Goal: Task Accomplishment & Management: Complete application form

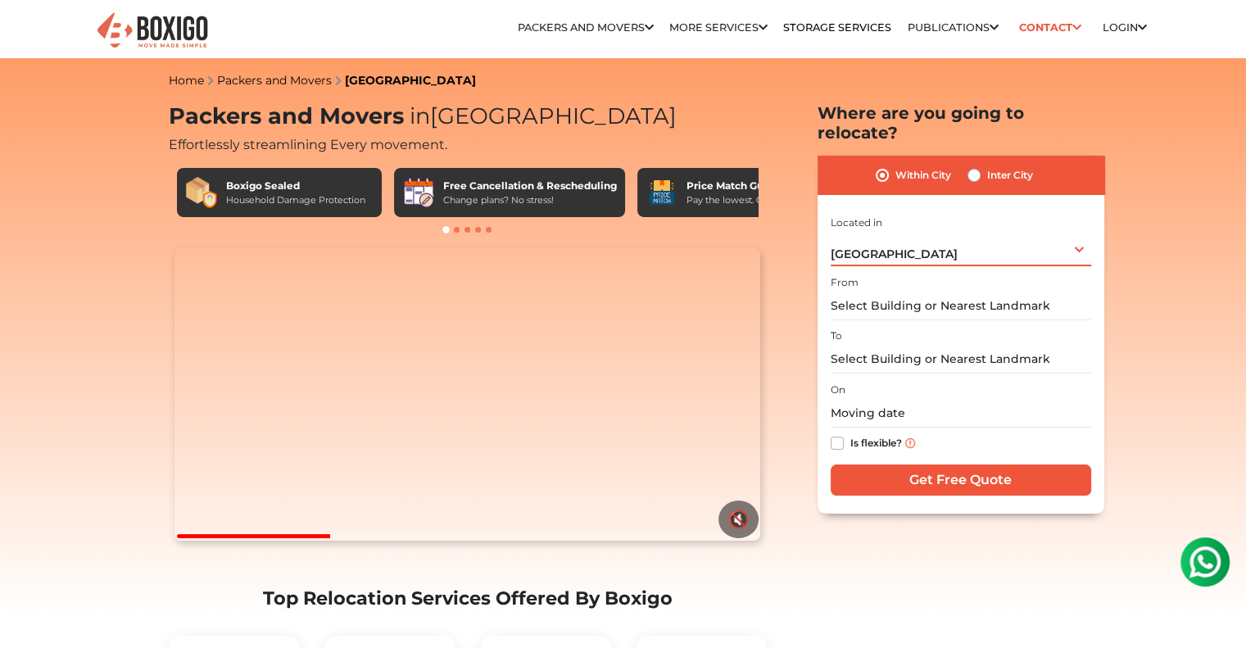
click at [997, 239] on div "[GEOGRAPHIC_DATA] Select City [GEOGRAPHIC_DATA] [GEOGRAPHIC_DATA] [GEOGRAPHIC_D…" at bounding box center [960, 249] width 260 height 34
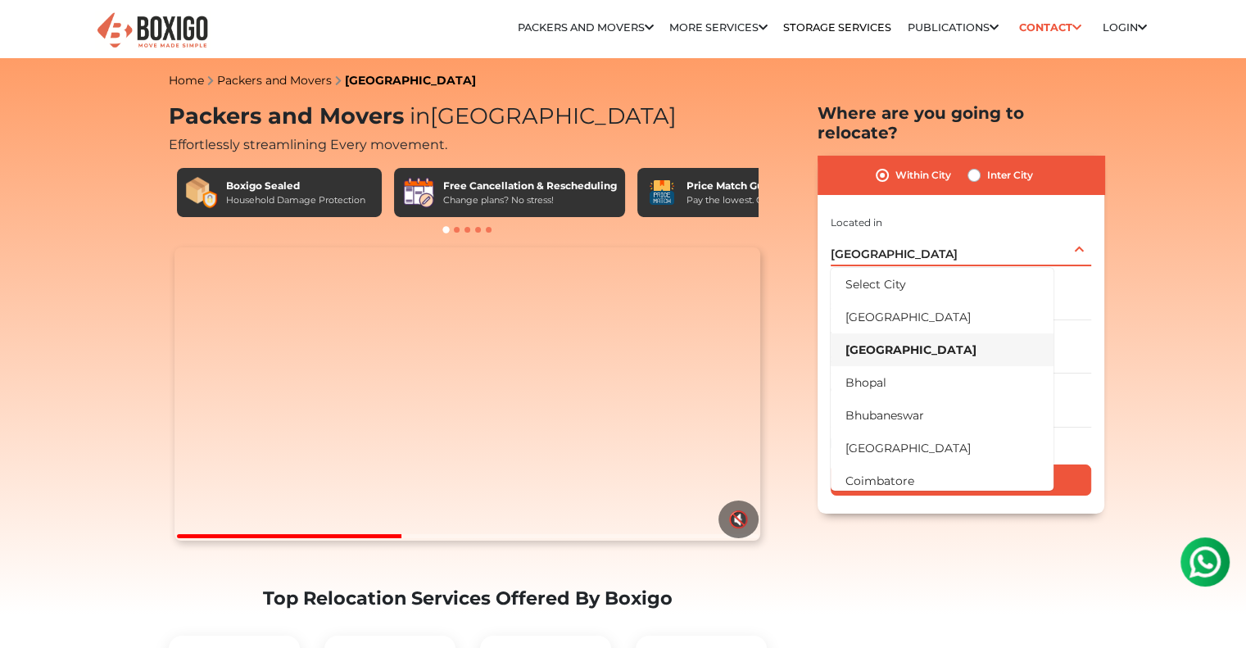
click at [927, 341] on li "[GEOGRAPHIC_DATA]" at bounding box center [941, 349] width 223 height 33
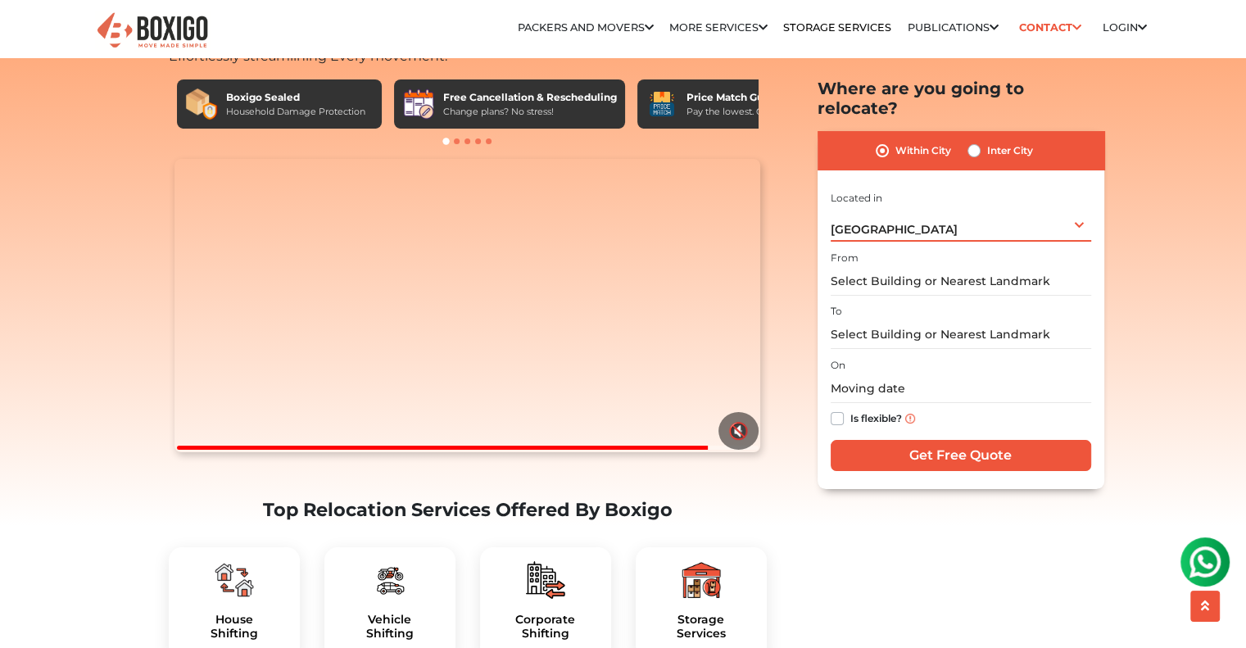
scroll to position [51, 0]
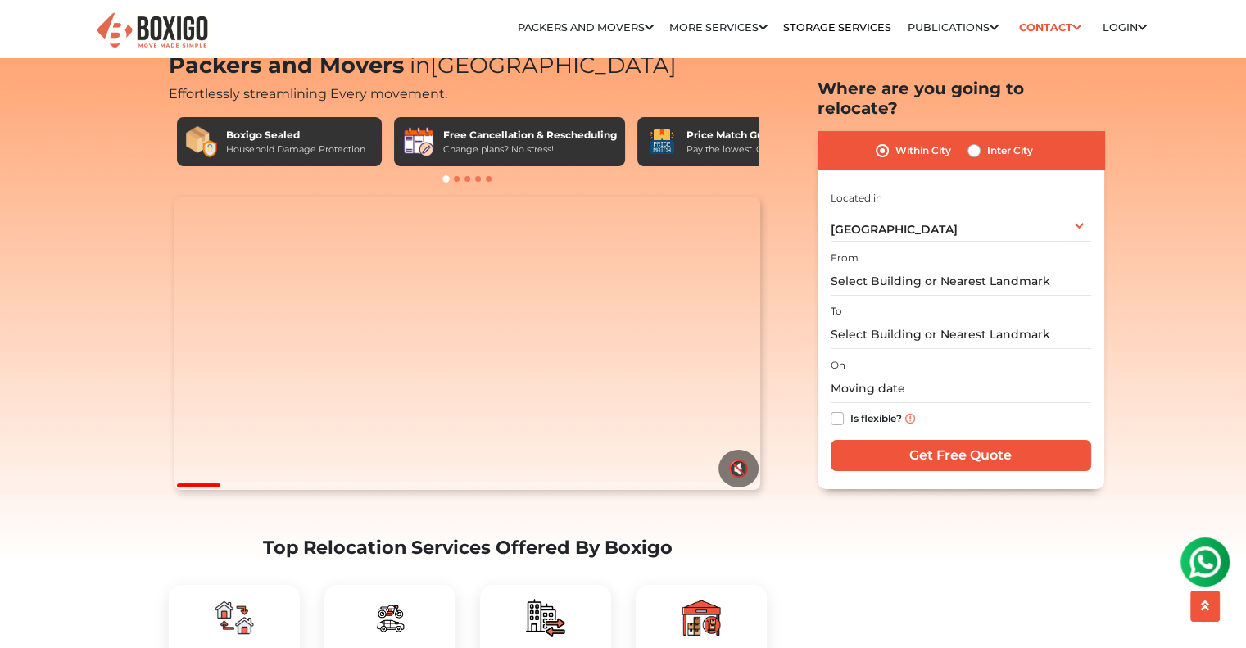
click at [987, 141] on label "Inter City" at bounding box center [1010, 151] width 46 height 20
click at [970, 141] on input "Inter City" at bounding box center [973, 149] width 13 height 16
radio input "true"
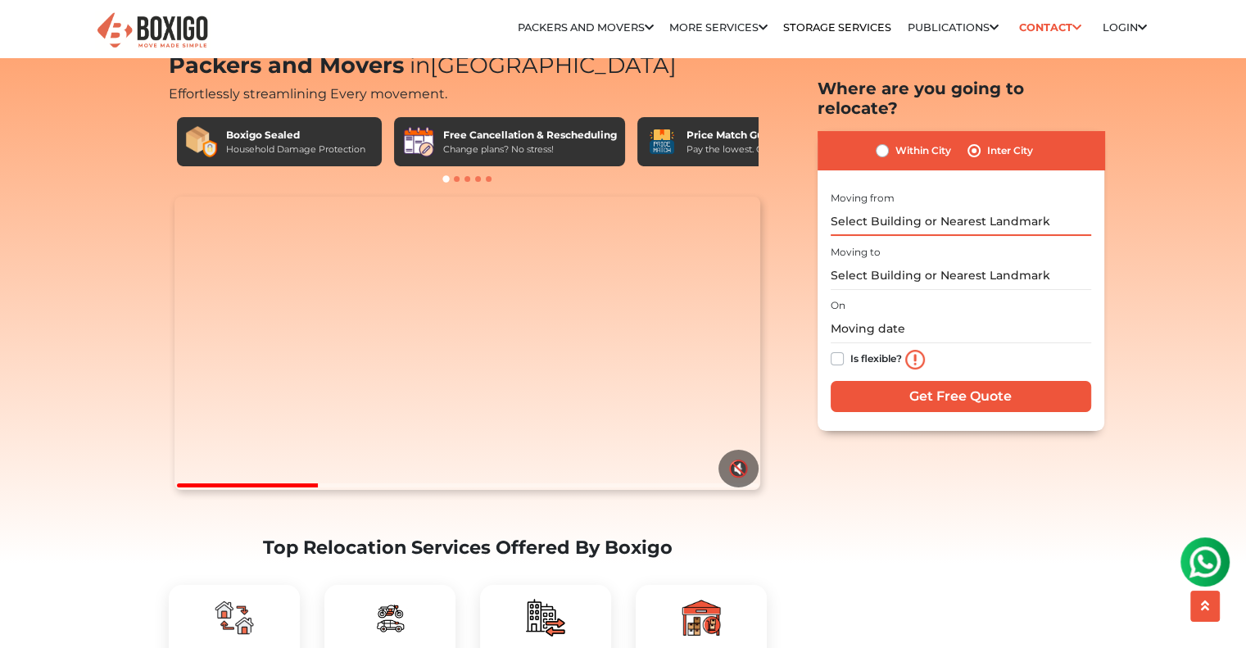
click at [876, 207] on input "text" at bounding box center [960, 221] width 260 height 29
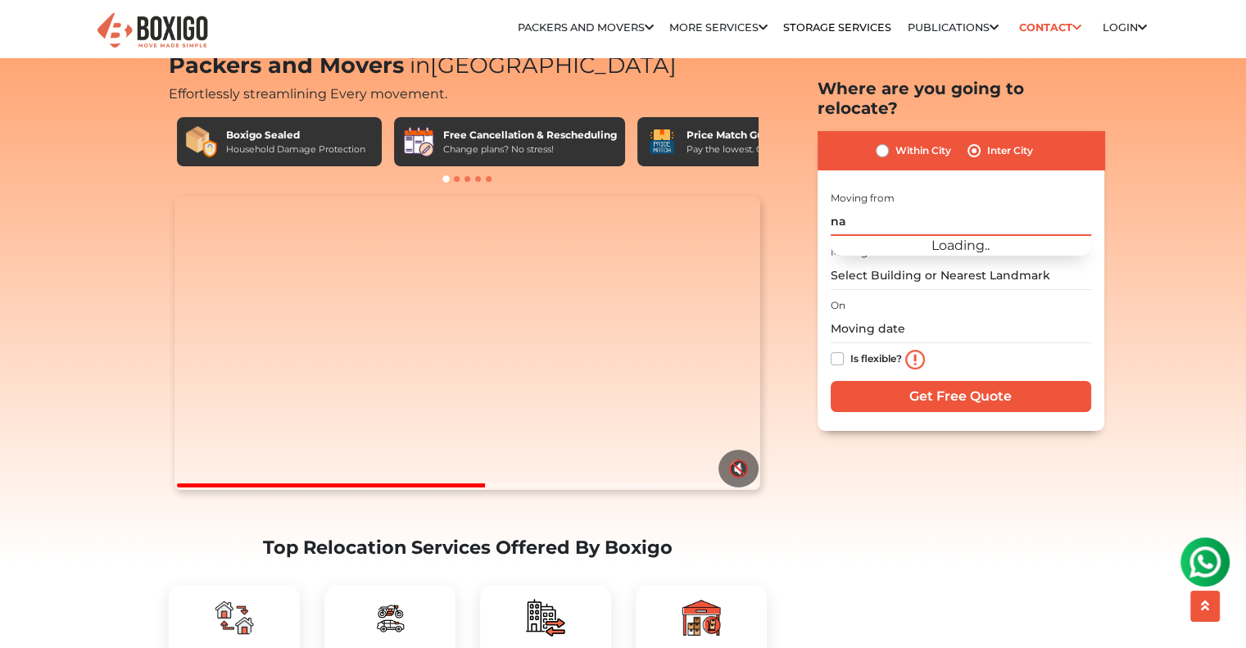
type input "n"
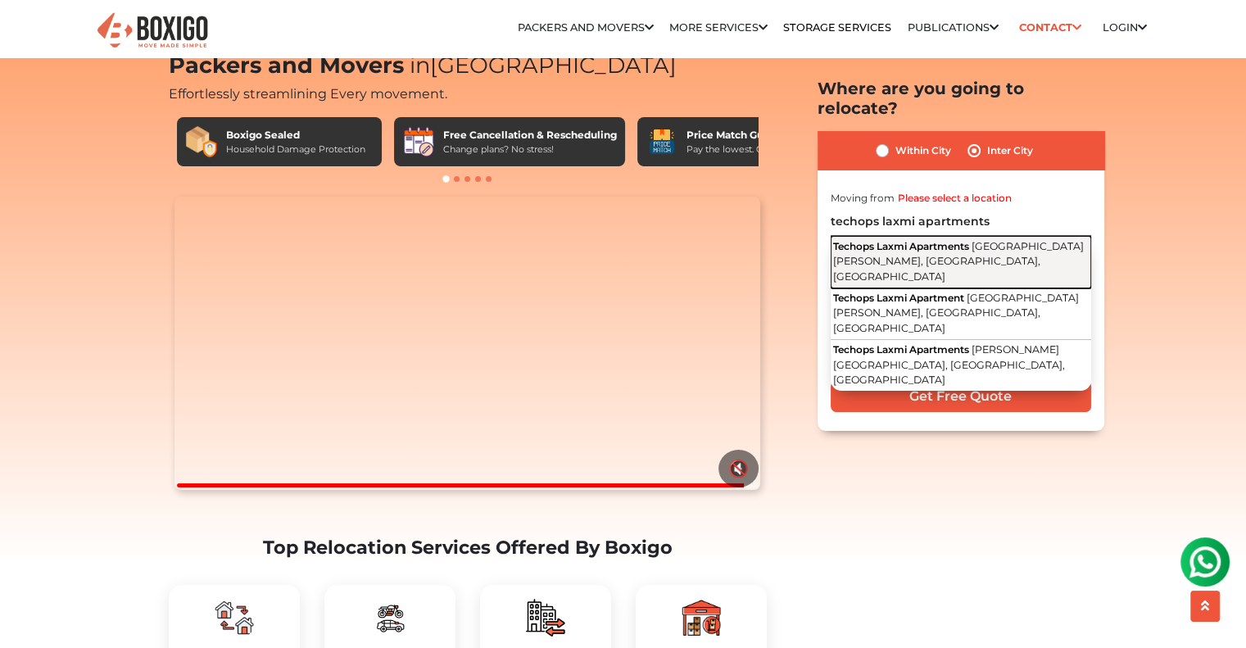
click at [907, 240] on span "[GEOGRAPHIC_DATA][PERSON_NAME], [GEOGRAPHIC_DATA], [GEOGRAPHIC_DATA]" at bounding box center [958, 261] width 251 height 43
type input "Techops Laxmi Apartments, [GEOGRAPHIC_DATA][PERSON_NAME], [GEOGRAPHIC_DATA], [G…"
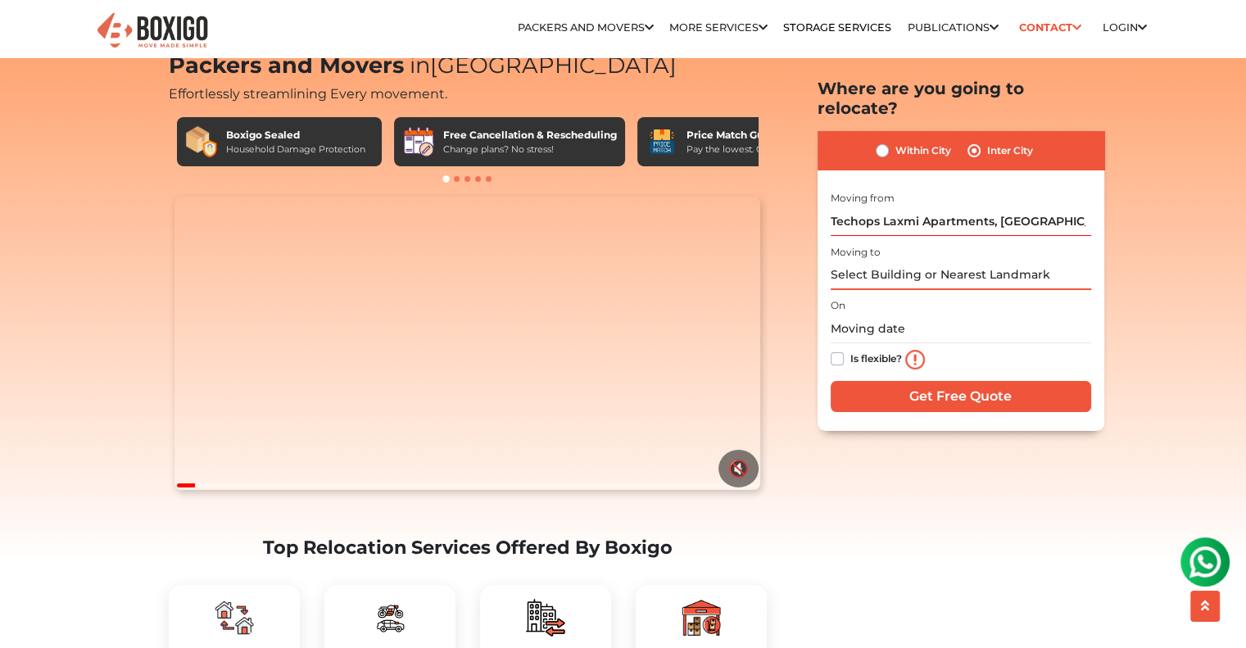
click at [905, 261] on input "text" at bounding box center [960, 275] width 260 height 29
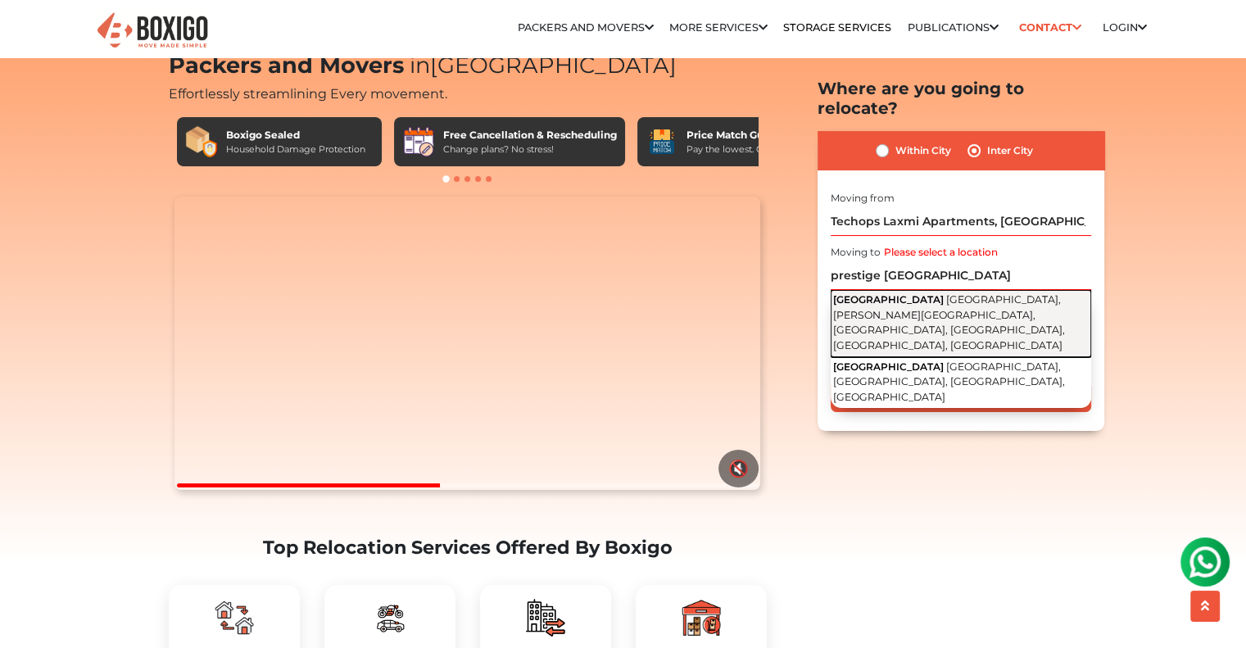
click at [946, 296] on span "[GEOGRAPHIC_DATA], [PERSON_NAME][GEOGRAPHIC_DATA], [GEOGRAPHIC_DATA], [GEOGRAPH…" at bounding box center [949, 322] width 232 height 58
type input "[GEOGRAPHIC_DATA], [GEOGRAPHIC_DATA], [PERSON_NAME][GEOGRAPHIC_DATA], [GEOGRAPH…"
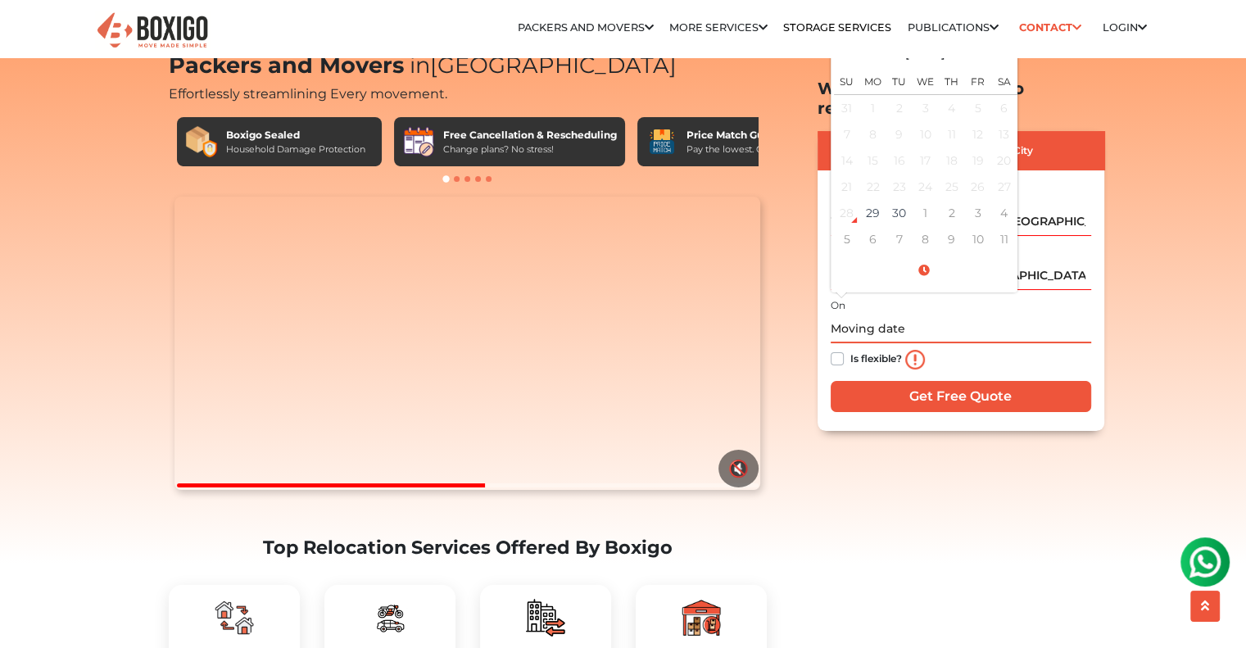
click at [895, 314] on input "text" at bounding box center [960, 328] width 260 height 29
click at [898, 200] on td "30" at bounding box center [899, 213] width 26 height 26
click at [962, 200] on td "2" at bounding box center [952, 213] width 26 height 26
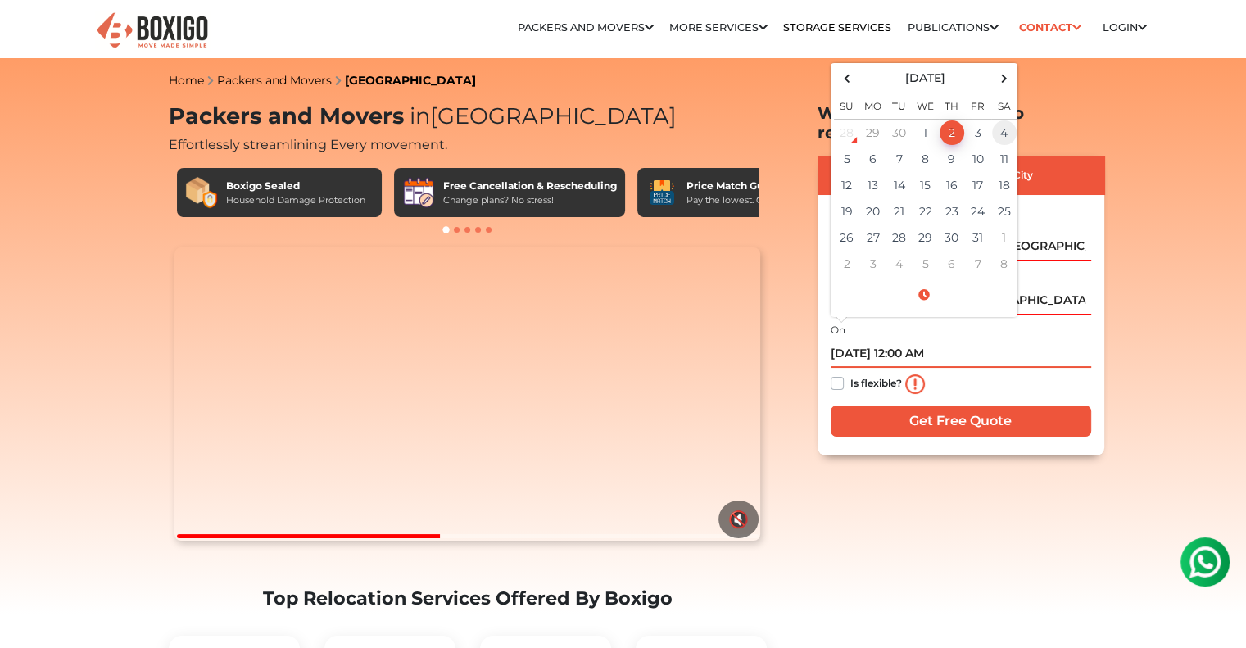
click at [1002, 119] on td "4" at bounding box center [1004, 132] width 26 height 27
type input "[DATE] 12:00 AM"
click at [850, 373] on label "Is flexible?" at bounding box center [876, 381] width 52 height 17
click at [837, 373] on input "Is flexible?" at bounding box center [836, 381] width 13 height 16
checkbox input "true"
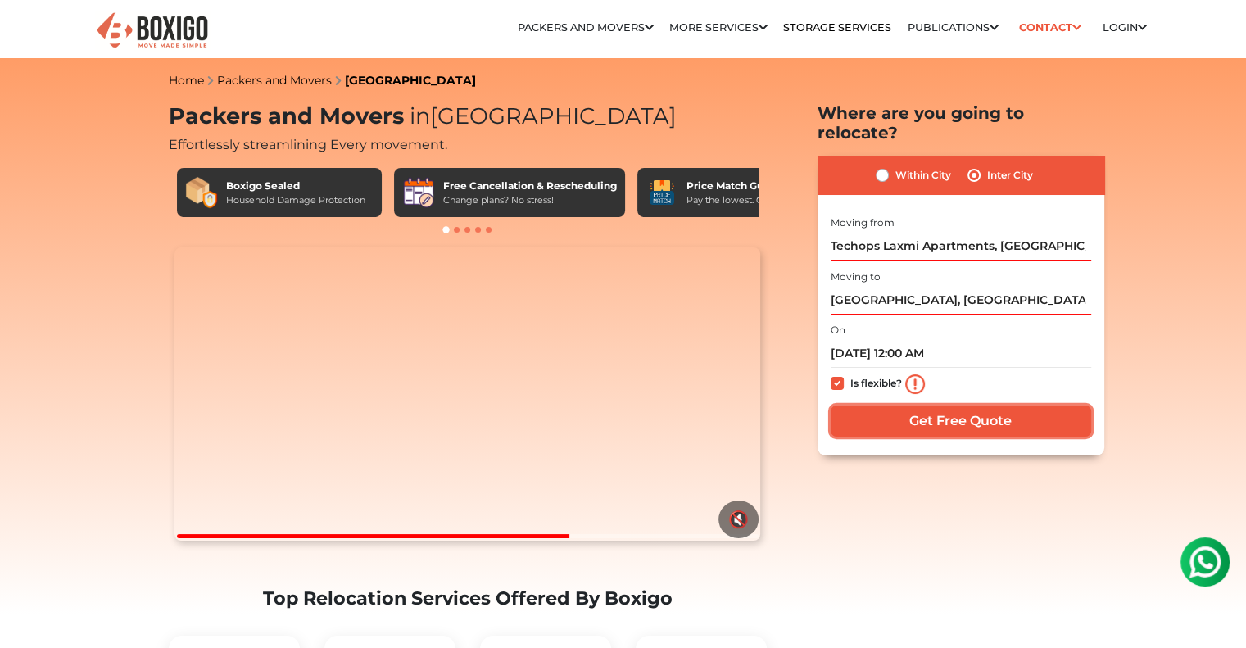
click at [940, 405] on input "Get Free Quote" at bounding box center [960, 420] width 260 height 31
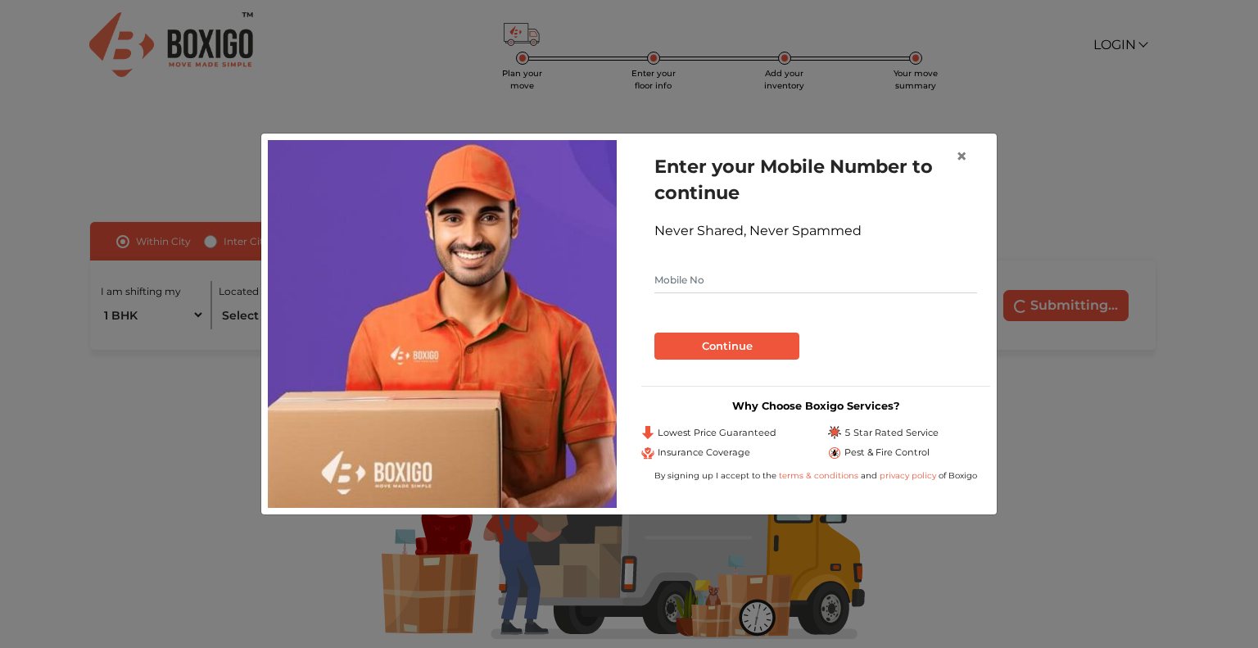
click at [712, 287] on input "text" at bounding box center [815, 280] width 323 height 26
type input "7588746628"
click at [717, 353] on button "Continue" at bounding box center [726, 346] width 145 height 28
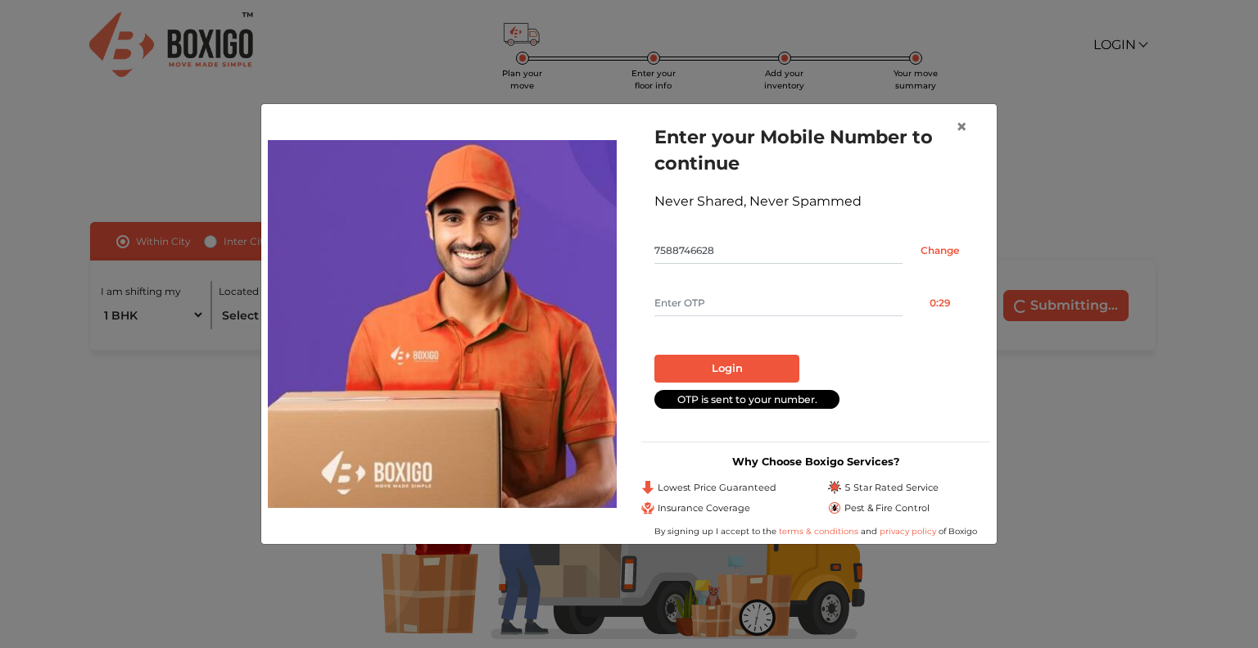
click at [731, 307] on input "text" at bounding box center [778, 303] width 248 height 26
type input "2582"
click at [730, 362] on button "Login" at bounding box center [726, 369] width 145 height 28
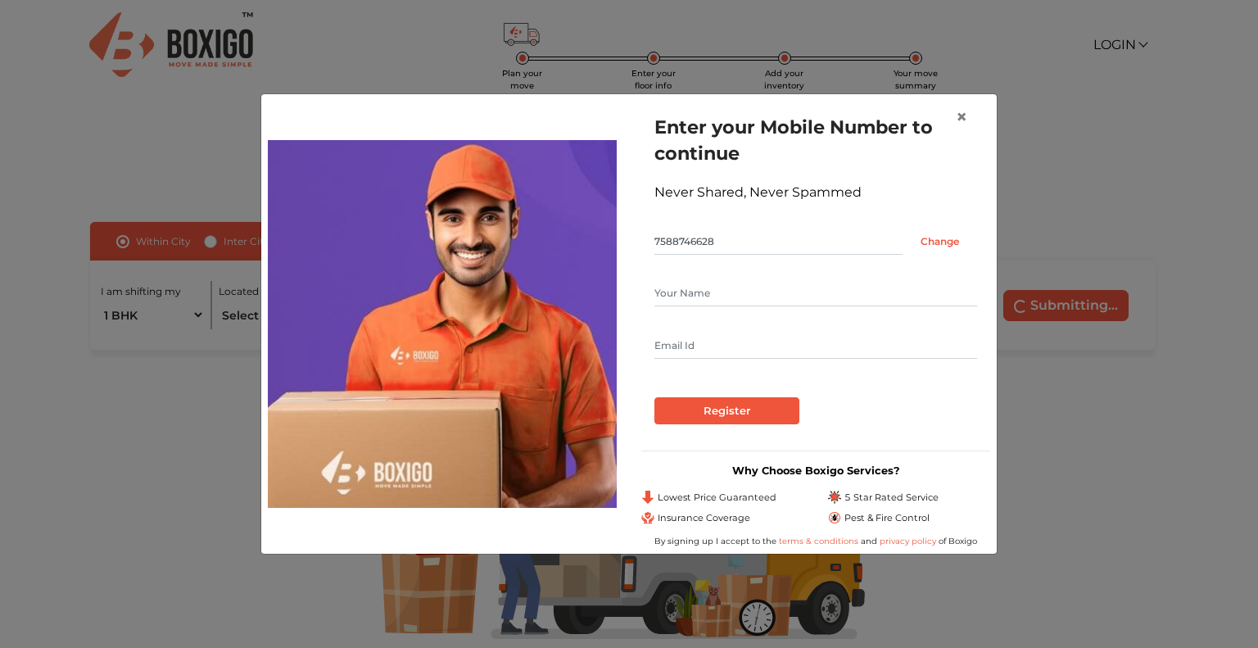
click at [727, 292] on input "text" at bounding box center [815, 293] width 323 height 26
type input "harshal"
click at [717, 341] on input "text" at bounding box center [815, 345] width 323 height 26
type input "harshaljaiswal789@gmail.com"
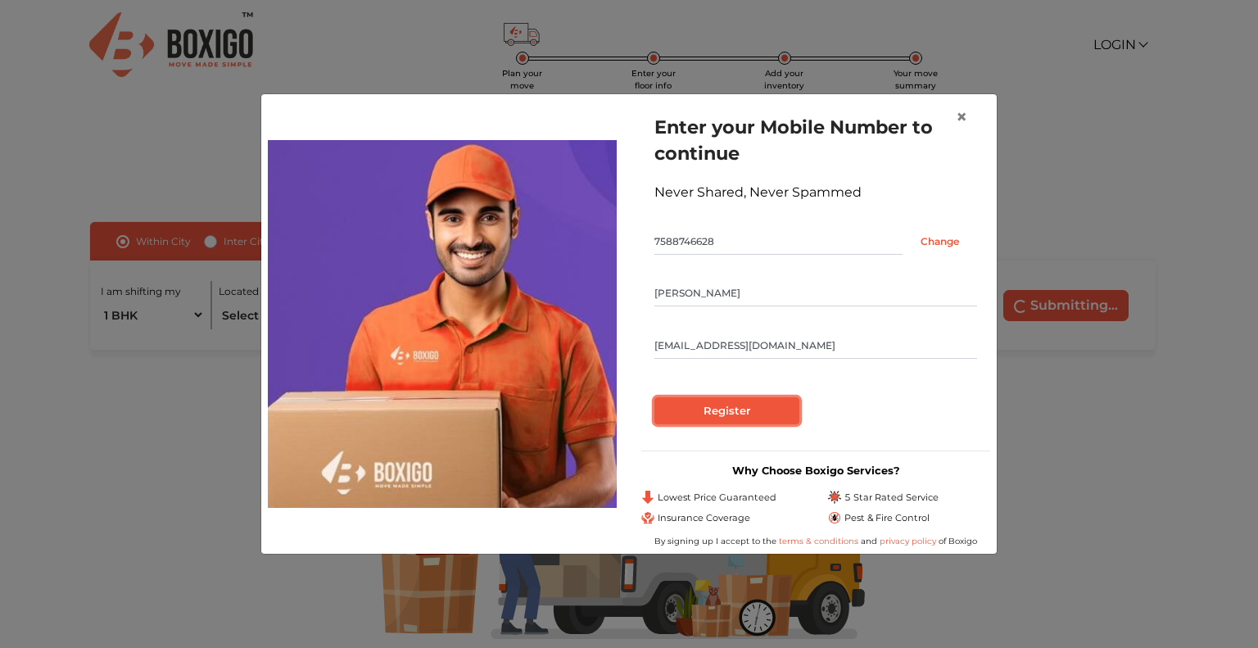
click at [727, 418] on input "Register" at bounding box center [726, 411] width 145 height 28
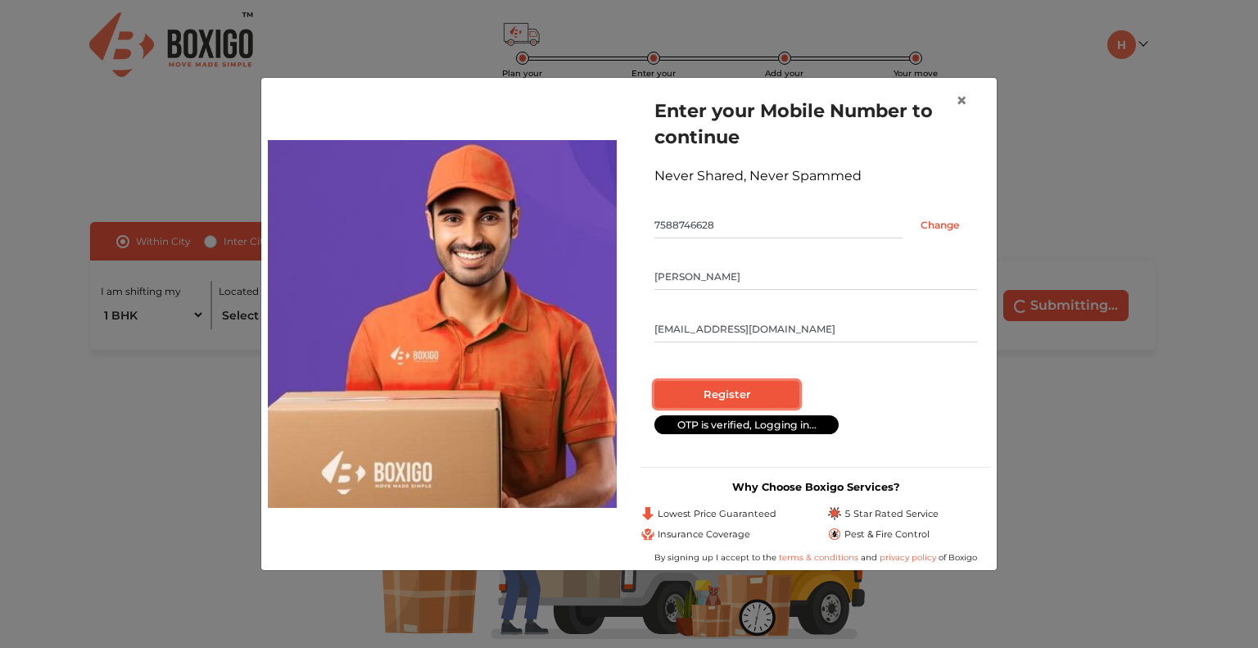
radio input "false"
radio input "true"
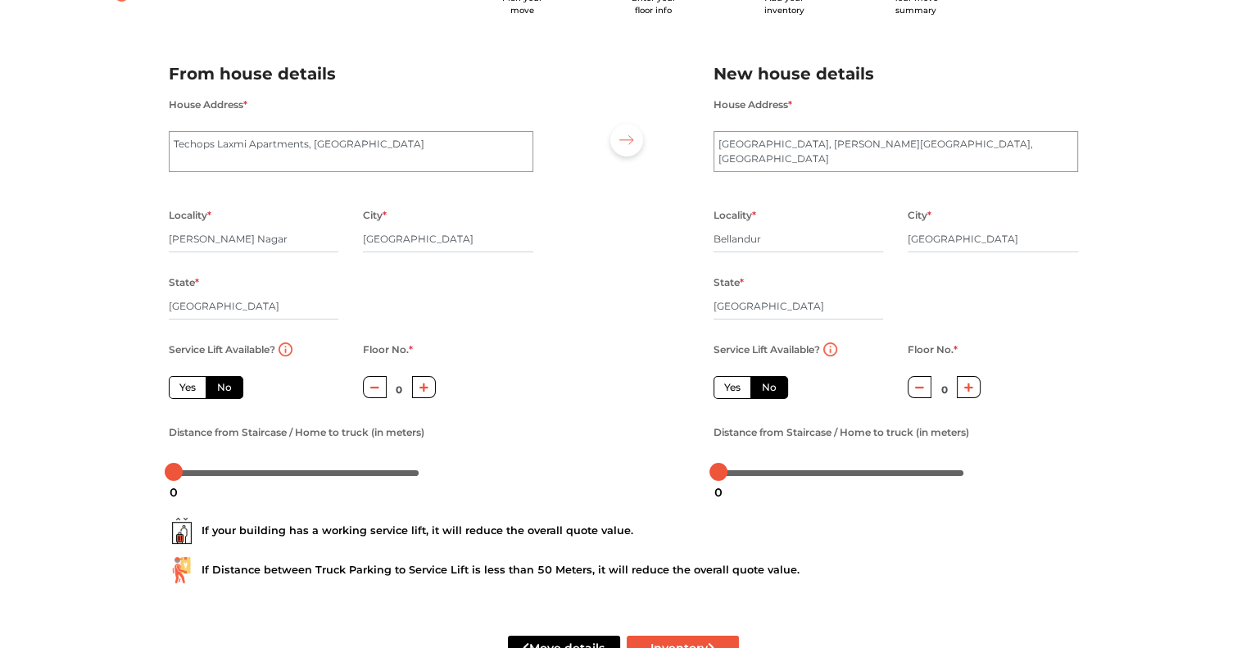
scroll to position [88, 0]
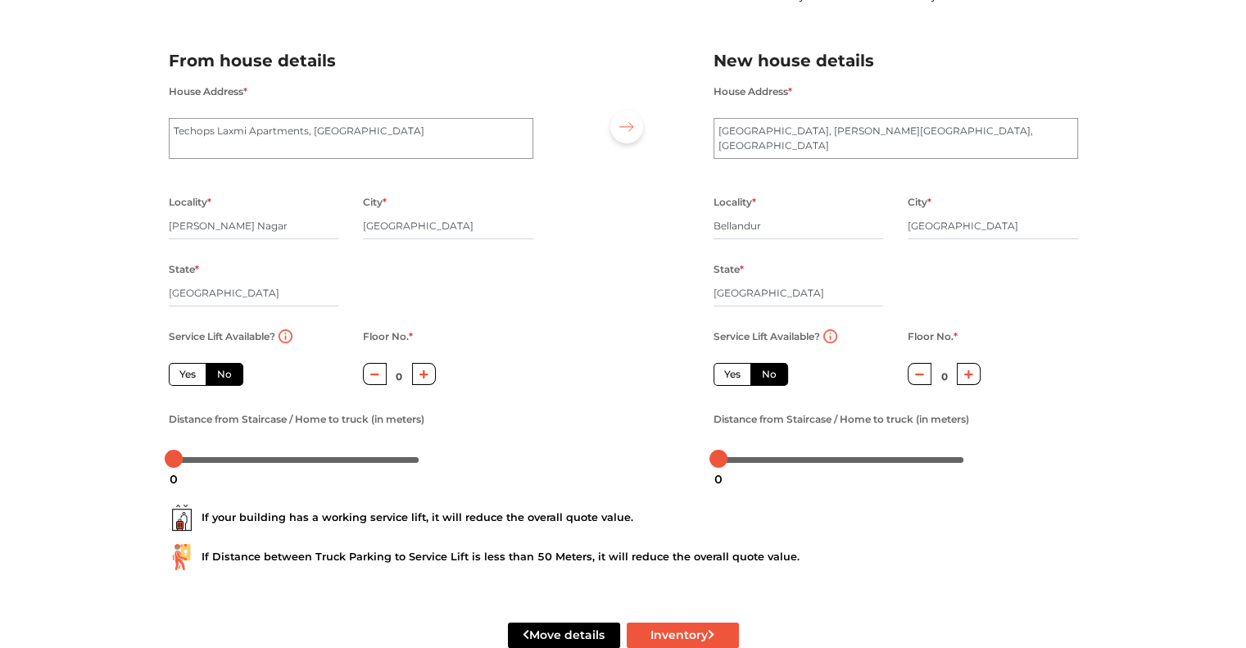
click at [419, 376] on icon "button" at bounding box center [423, 374] width 9 height 10
type input "2"
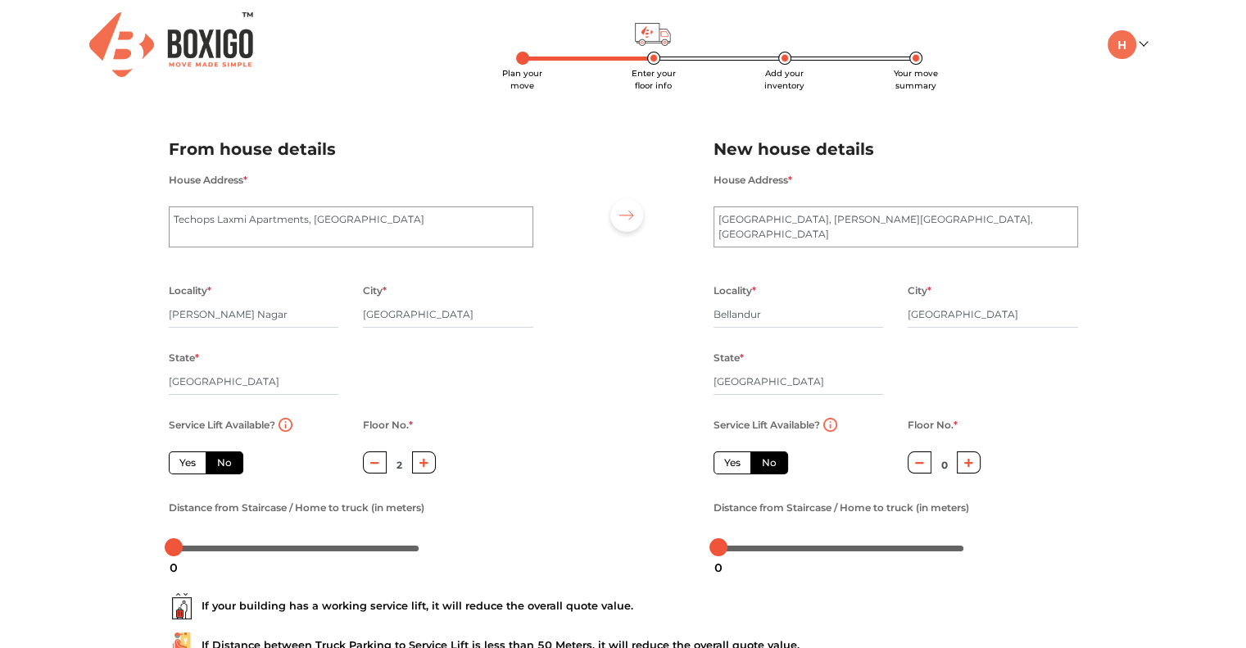
scroll to position [130, 0]
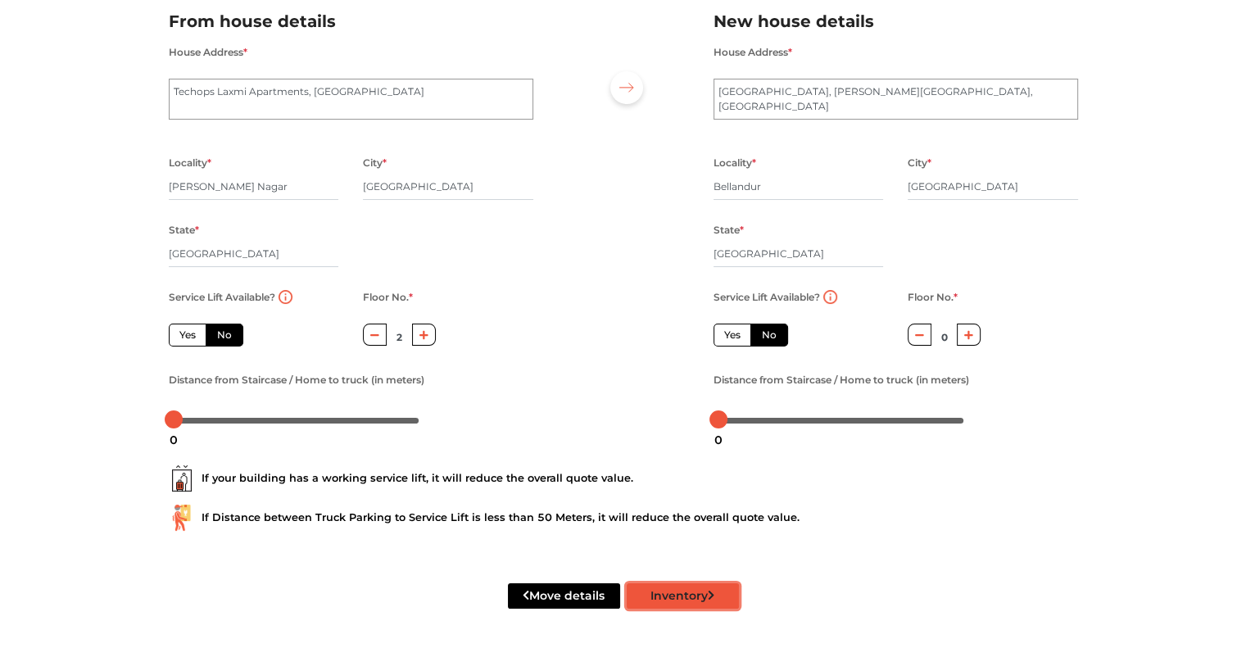
click at [663, 595] on button "Inventory" at bounding box center [682, 595] width 112 height 25
radio input "true"
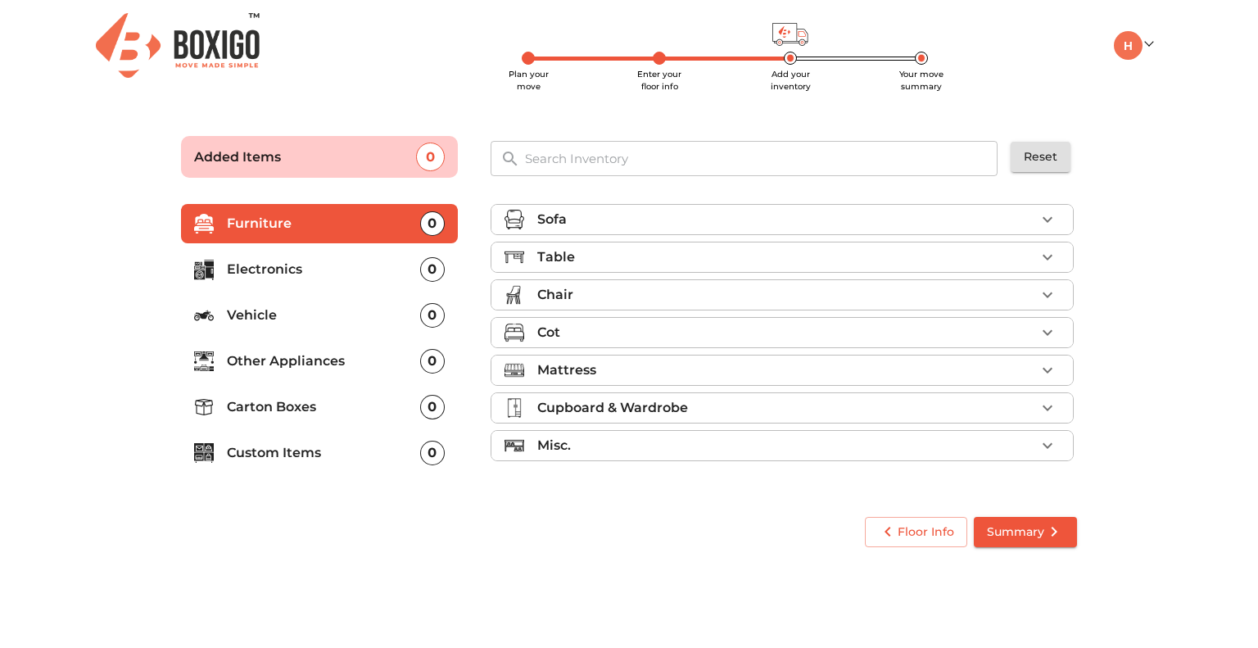
click at [704, 405] on div "Cupboard & Wardrobe" at bounding box center [786, 408] width 498 height 20
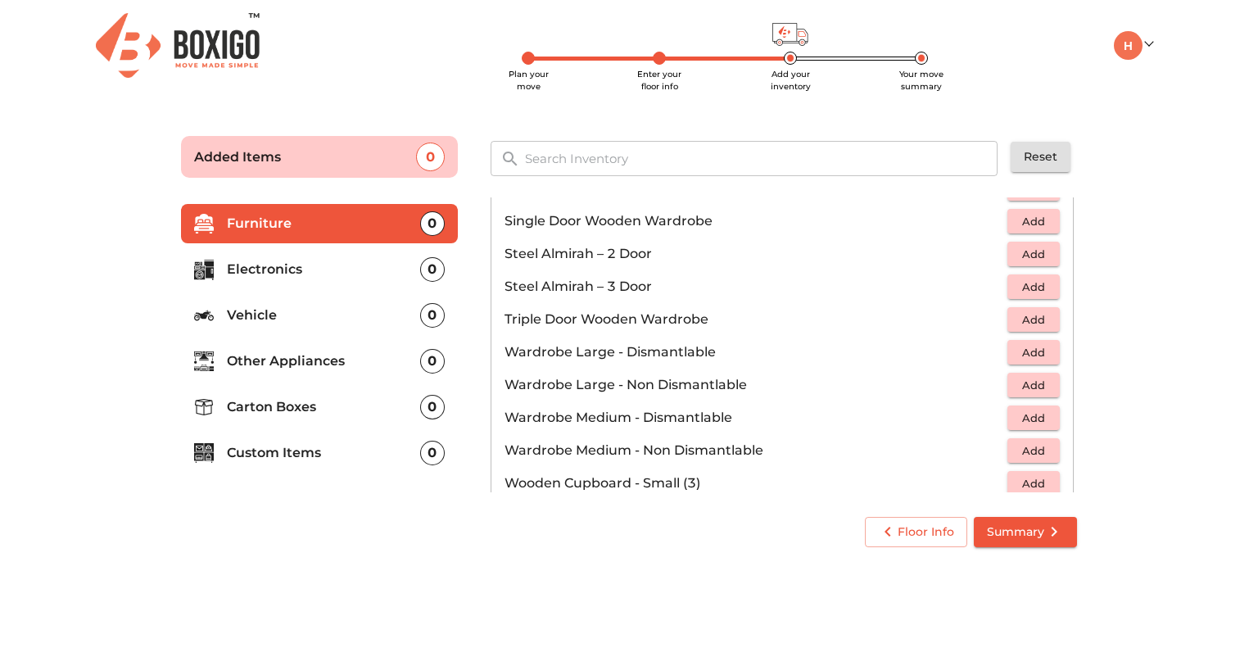
scroll to position [550, 0]
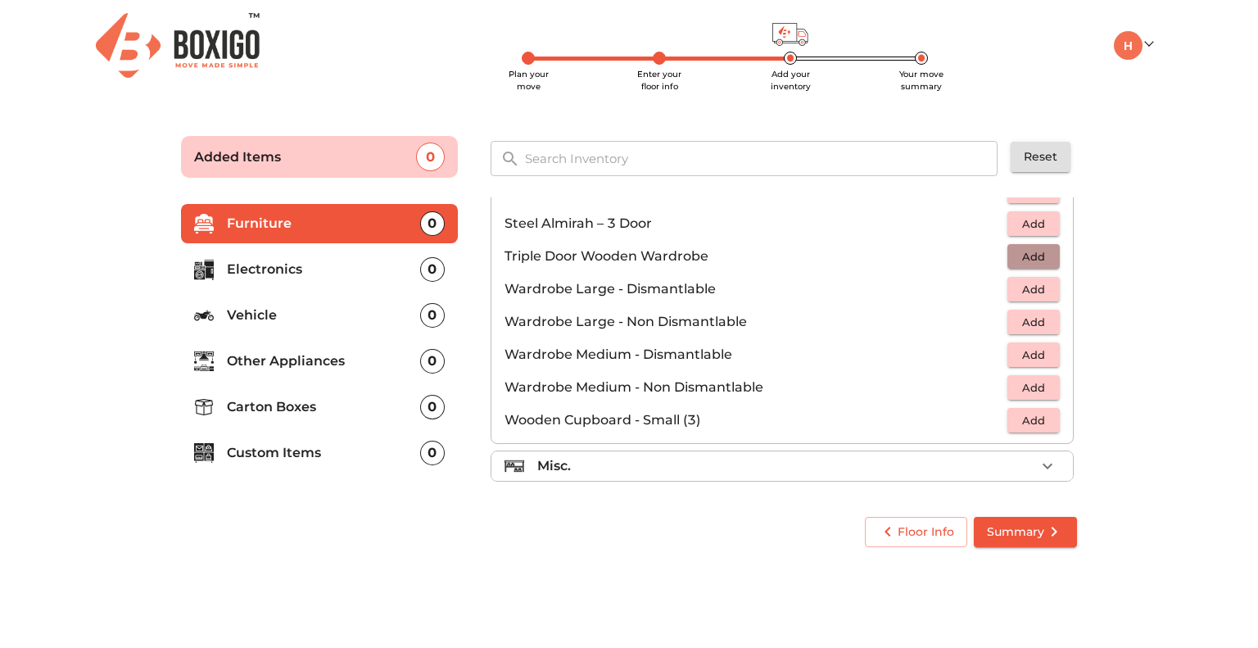
click at [1025, 250] on span "Add" at bounding box center [1033, 256] width 36 height 19
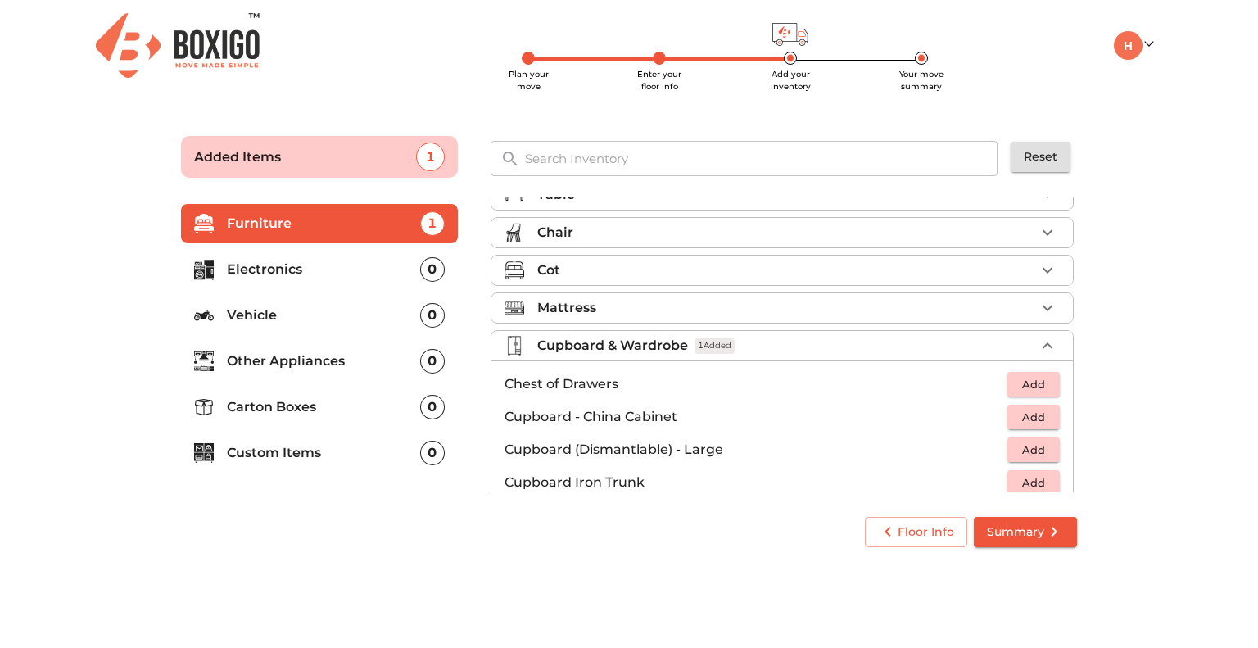
scroll to position [61, 0]
click at [1032, 377] on span "Add" at bounding box center [1033, 385] width 36 height 19
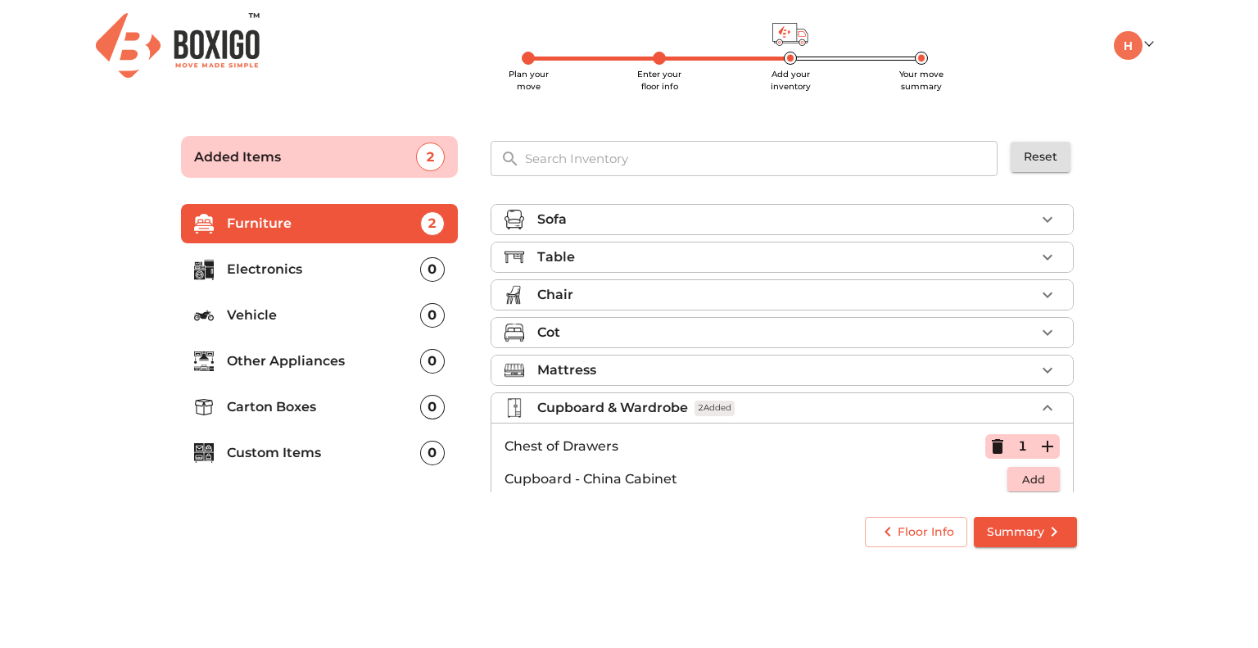
click at [783, 252] on div "Table" at bounding box center [786, 257] width 498 height 20
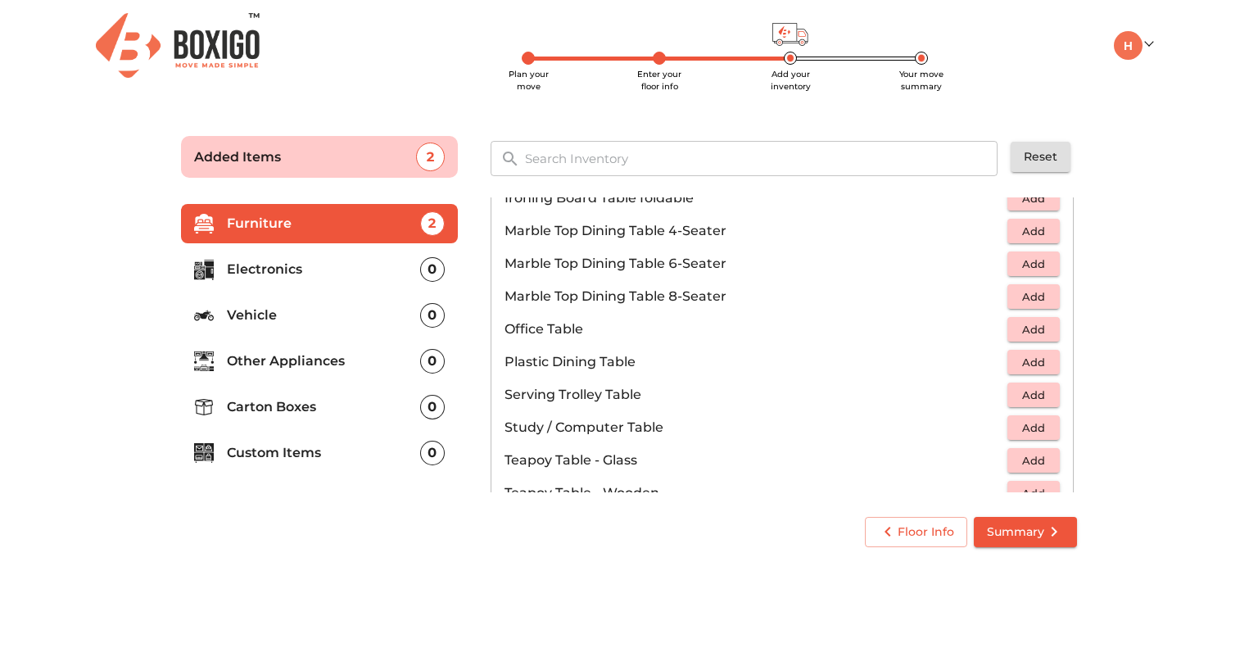
scroll to position [770, 0]
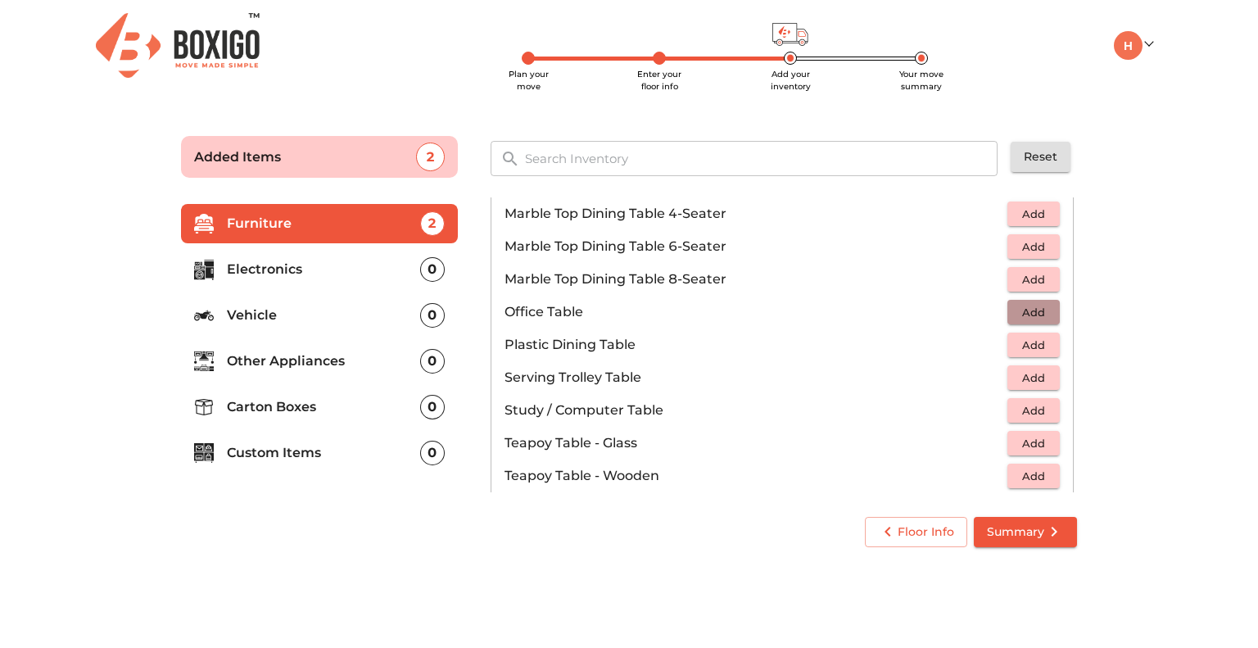
click at [1025, 310] on span "Add" at bounding box center [1033, 312] width 36 height 19
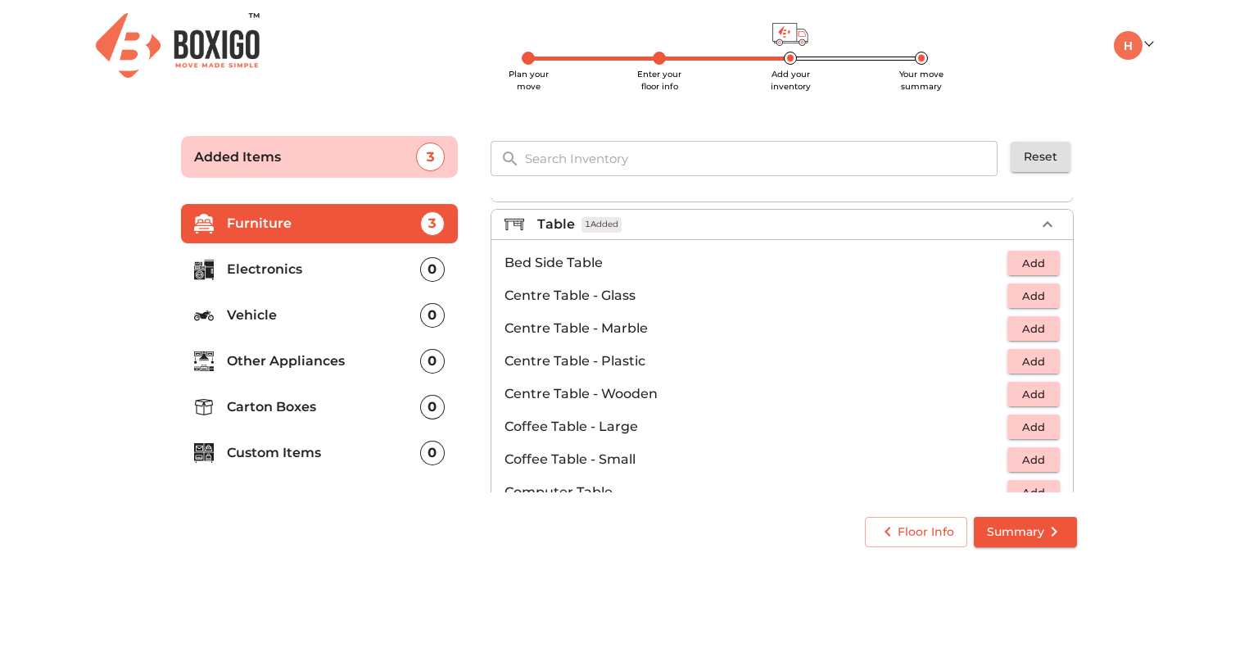
scroll to position [0, 0]
click at [1038, 253] on icon "button" at bounding box center [1048, 257] width 20 height 20
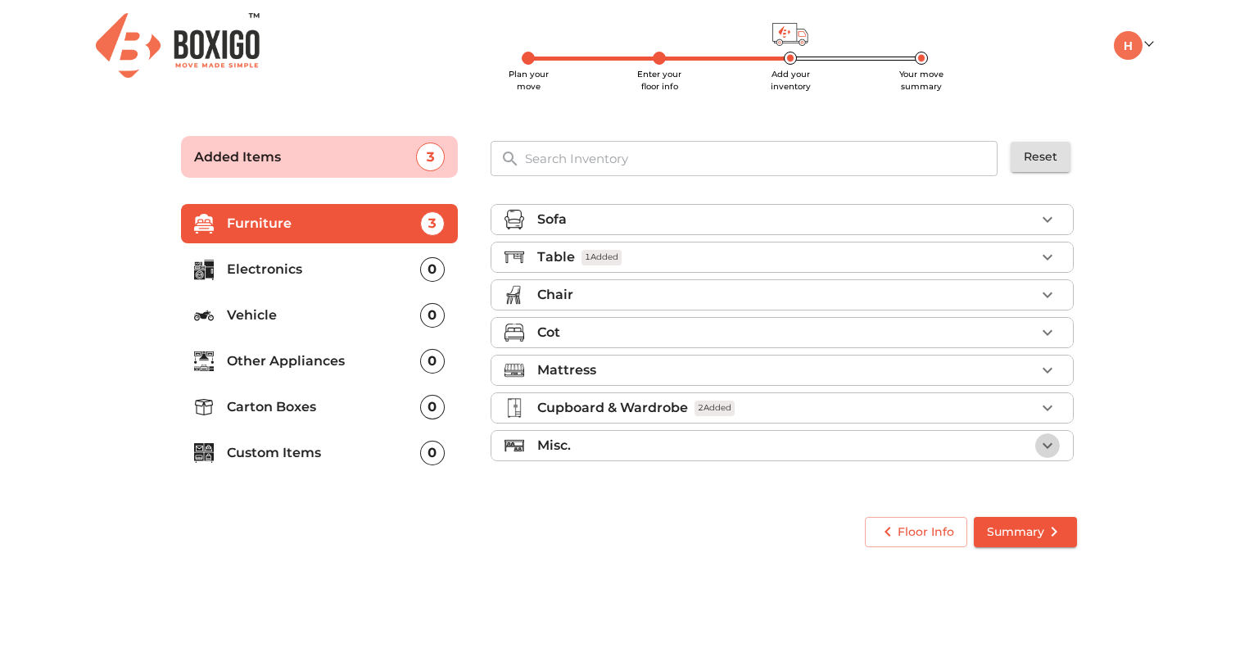
click at [1048, 440] on icon "button" at bounding box center [1048, 446] width 20 height 20
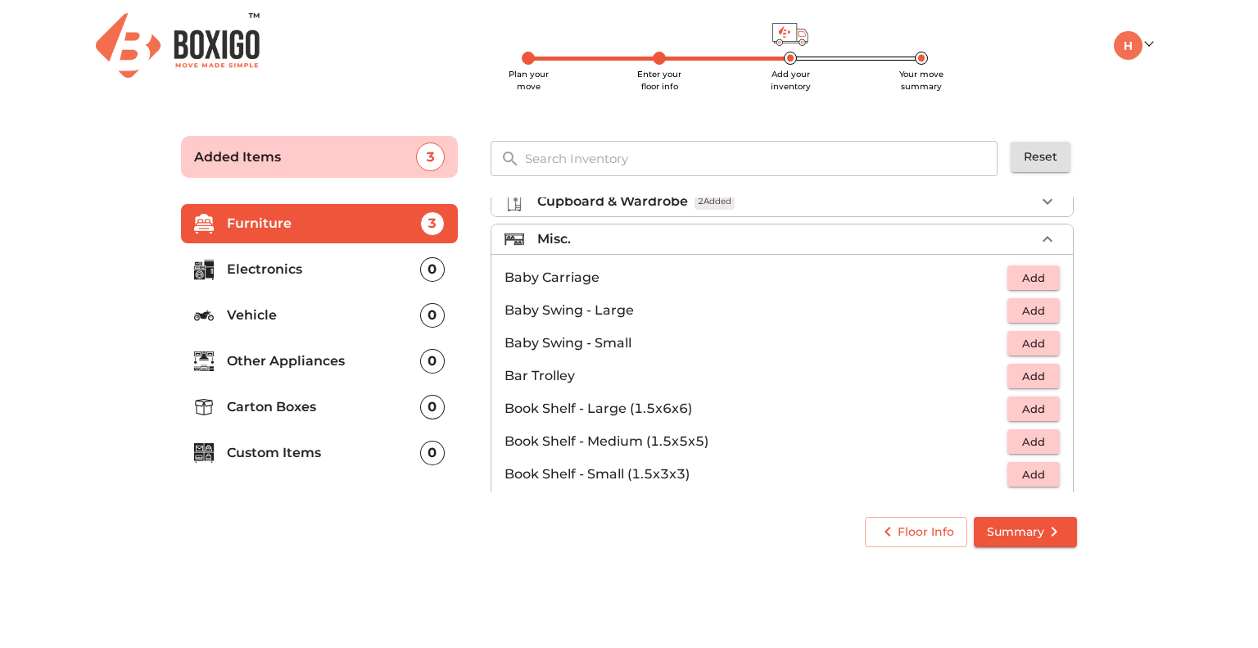
scroll to position [199, 0]
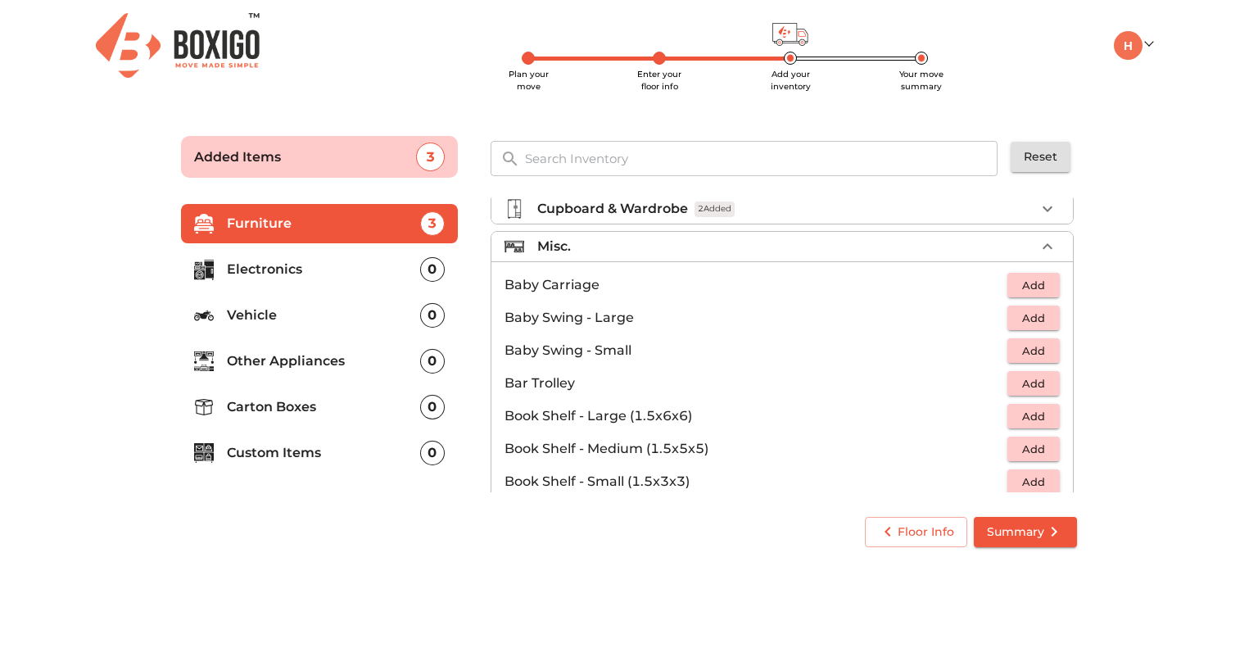
click at [1021, 285] on span "Add" at bounding box center [1033, 285] width 36 height 19
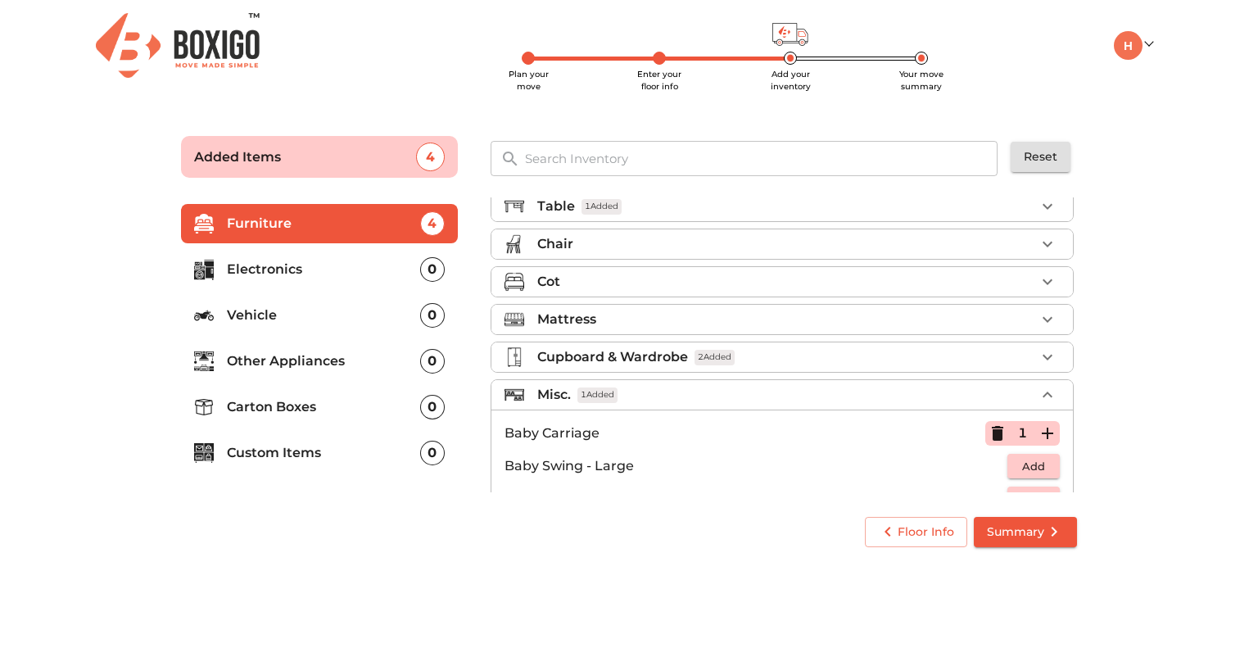
scroll to position [49, 0]
click at [1038, 395] on icon "button" at bounding box center [1048, 397] width 20 height 20
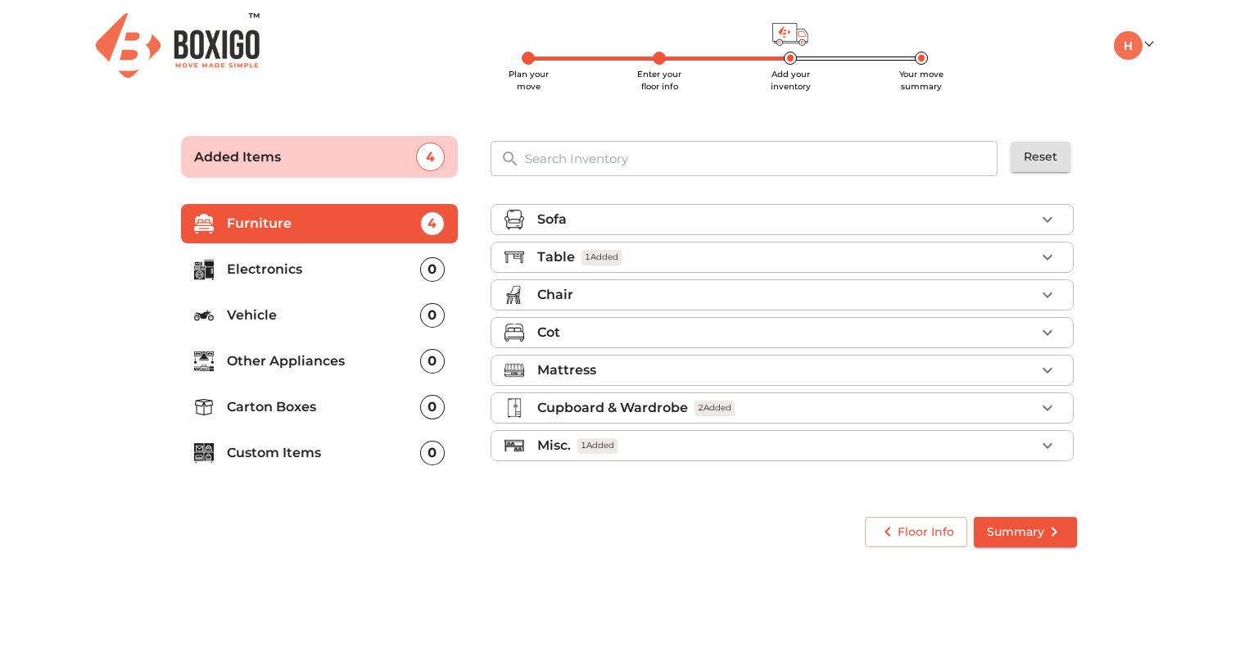
scroll to position [0, 0]
click at [1039, 365] on icon "button" at bounding box center [1048, 370] width 20 height 20
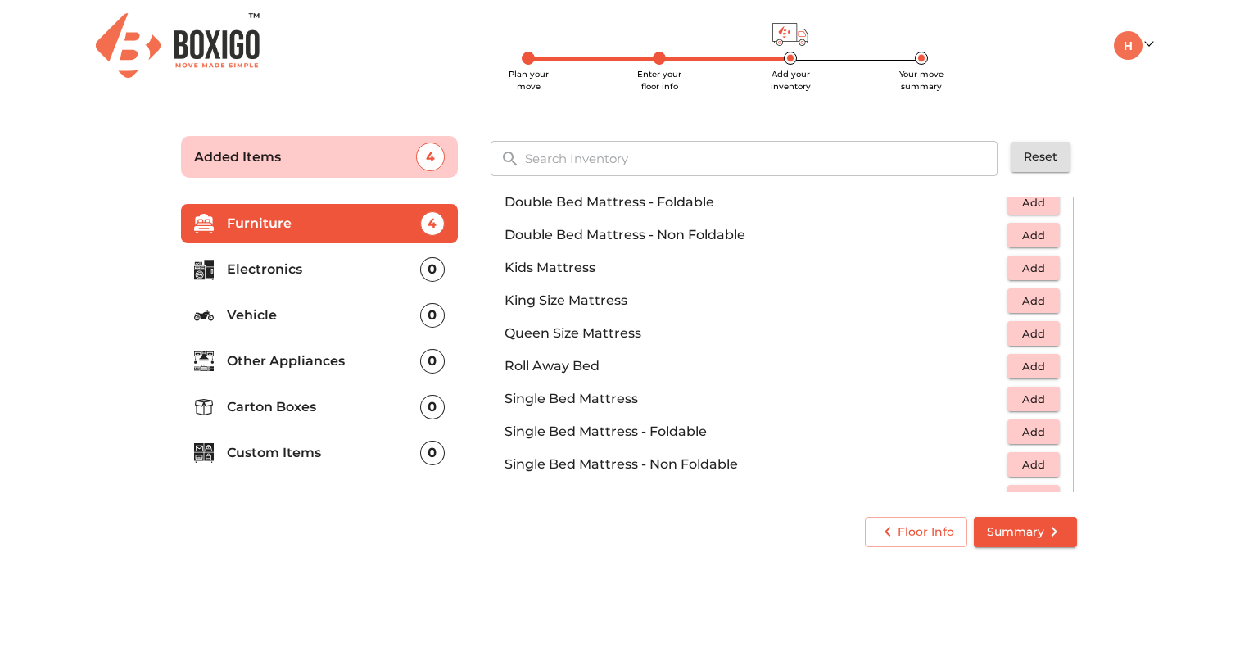
scroll to position [305, 0]
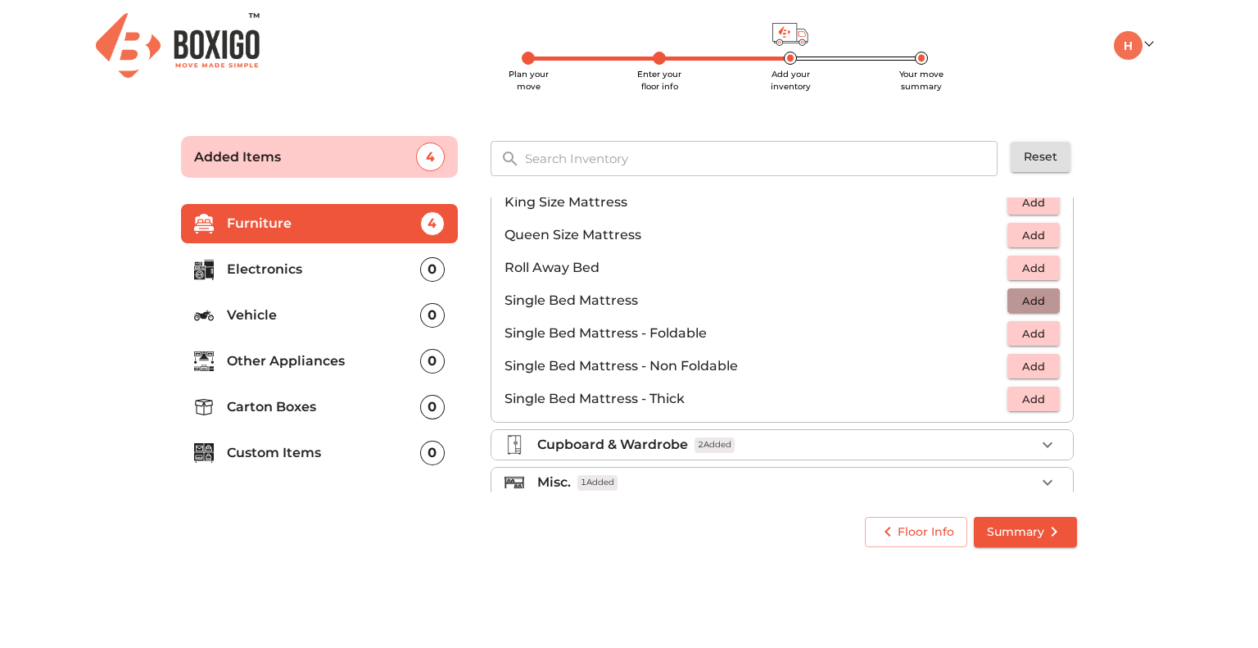
click at [1025, 303] on span "Add" at bounding box center [1033, 301] width 36 height 19
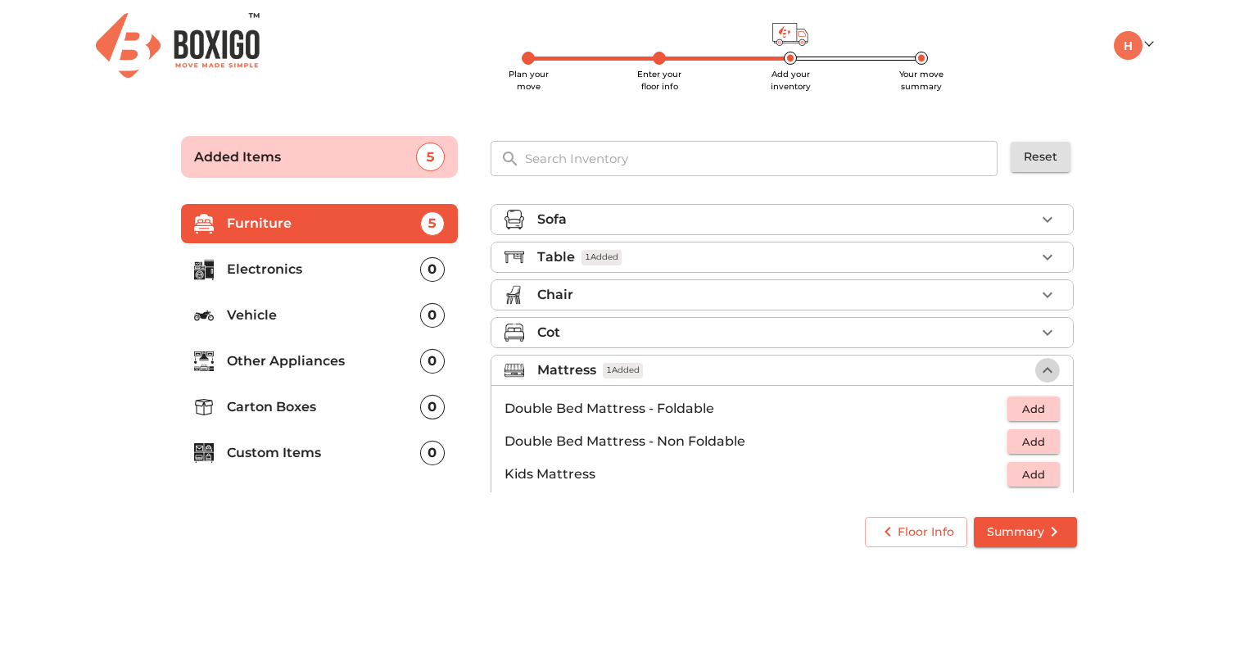
click at [1038, 367] on icon "button" at bounding box center [1048, 370] width 20 height 20
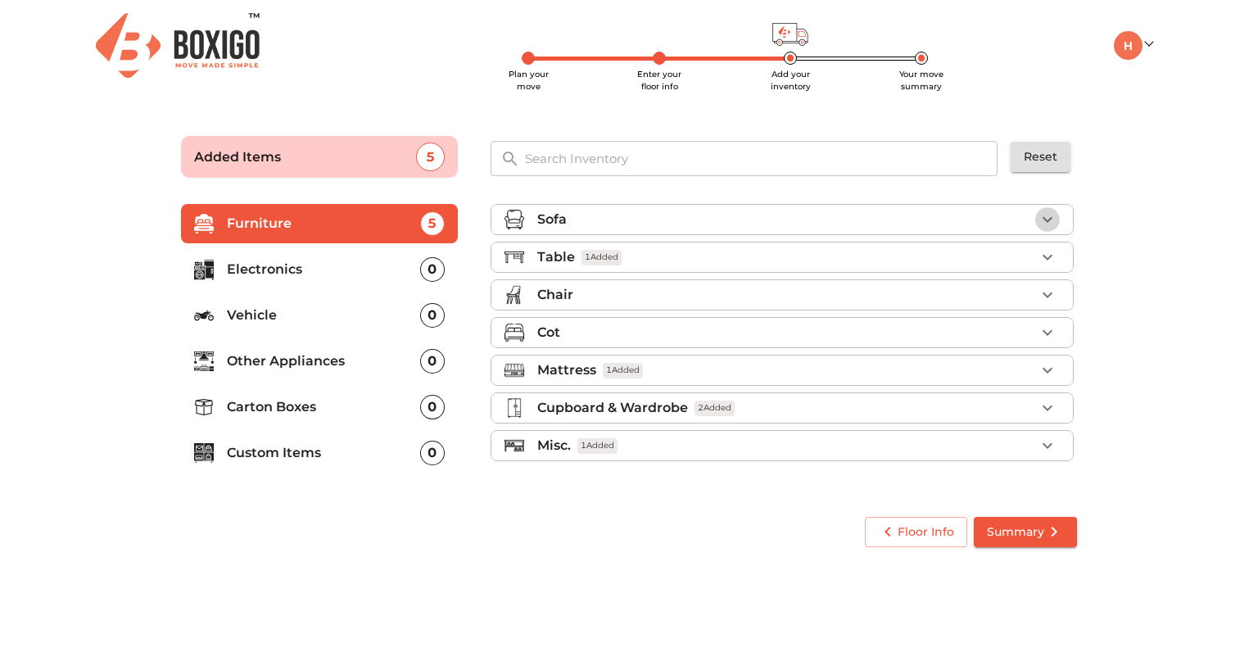
click at [1045, 217] on icon "button" at bounding box center [1048, 220] width 20 height 20
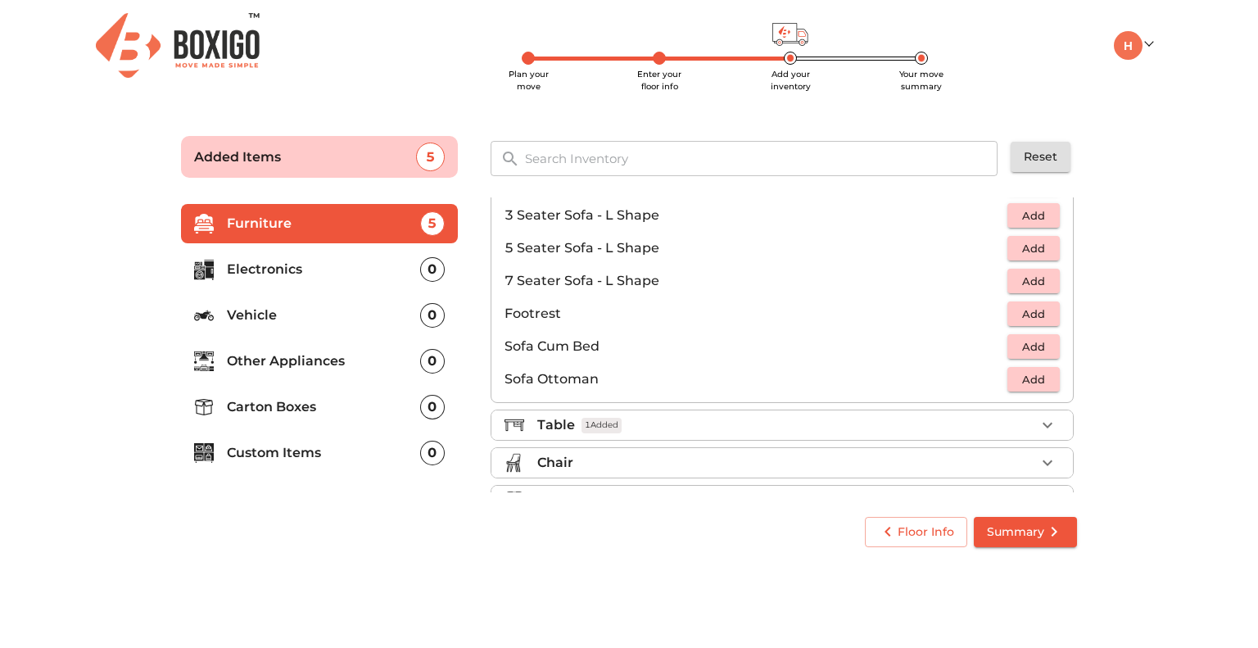
scroll to position [339, 0]
click at [1022, 346] on span "Add" at bounding box center [1033, 345] width 36 height 19
click at [997, 346] on icon "button" at bounding box center [998, 345] width 20 height 20
click at [1022, 376] on span "Add" at bounding box center [1033, 378] width 36 height 19
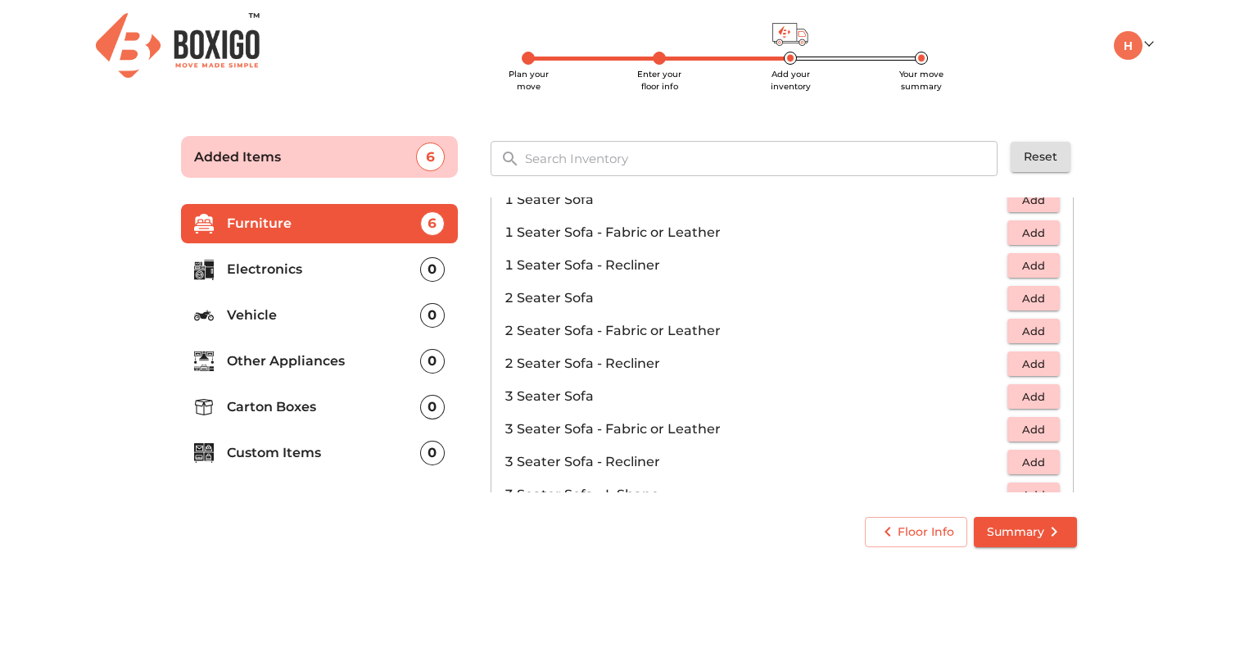
scroll to position [0, 0]
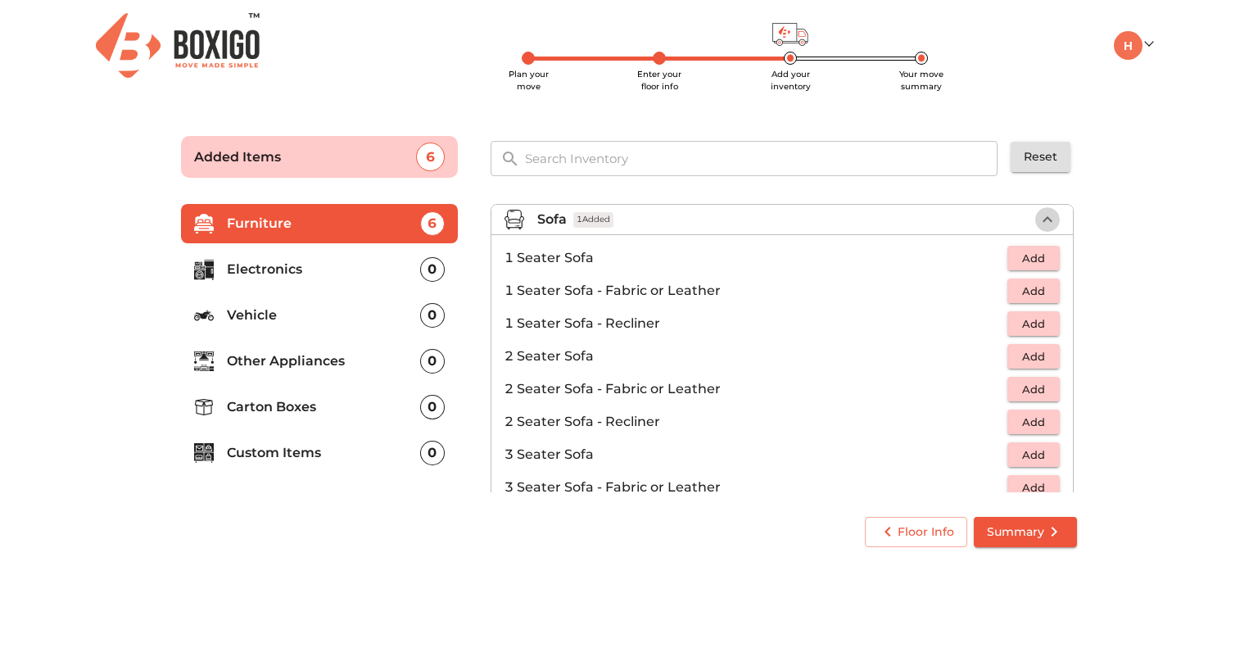
click at [1043, 221] on icon "button" at bounding box center [1048, 219] width 10 height 6
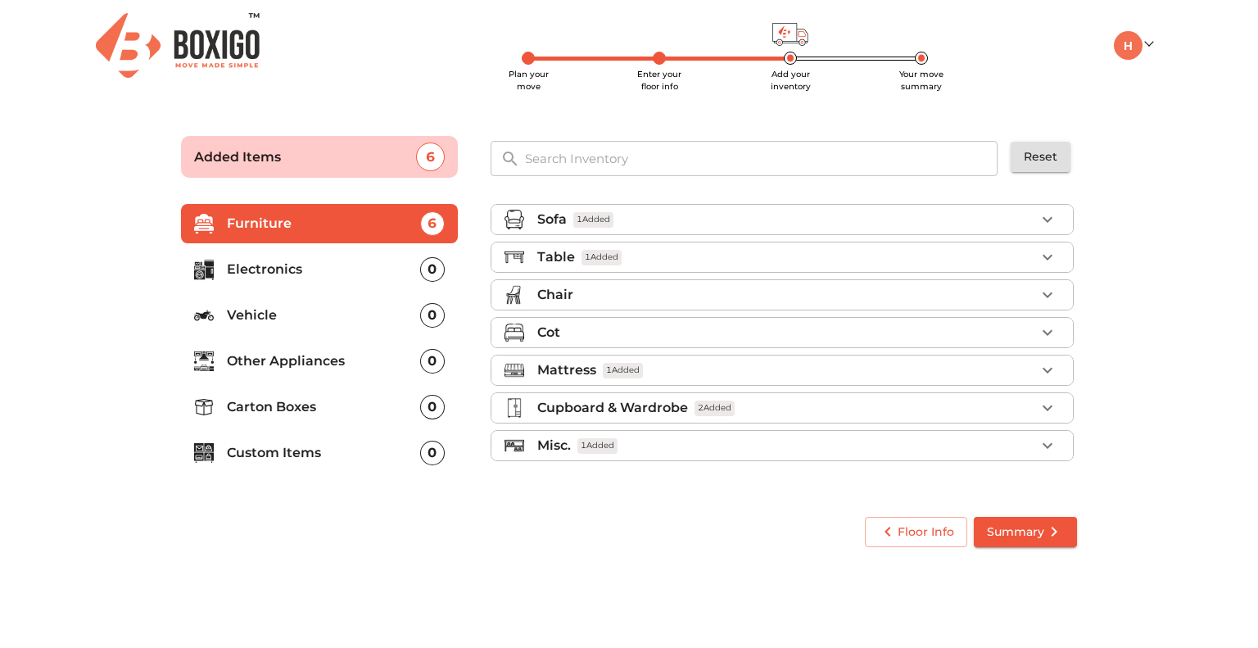
click at [301, 274] on p "Electronics" at bounding box center [323, 270] width 193 height 20
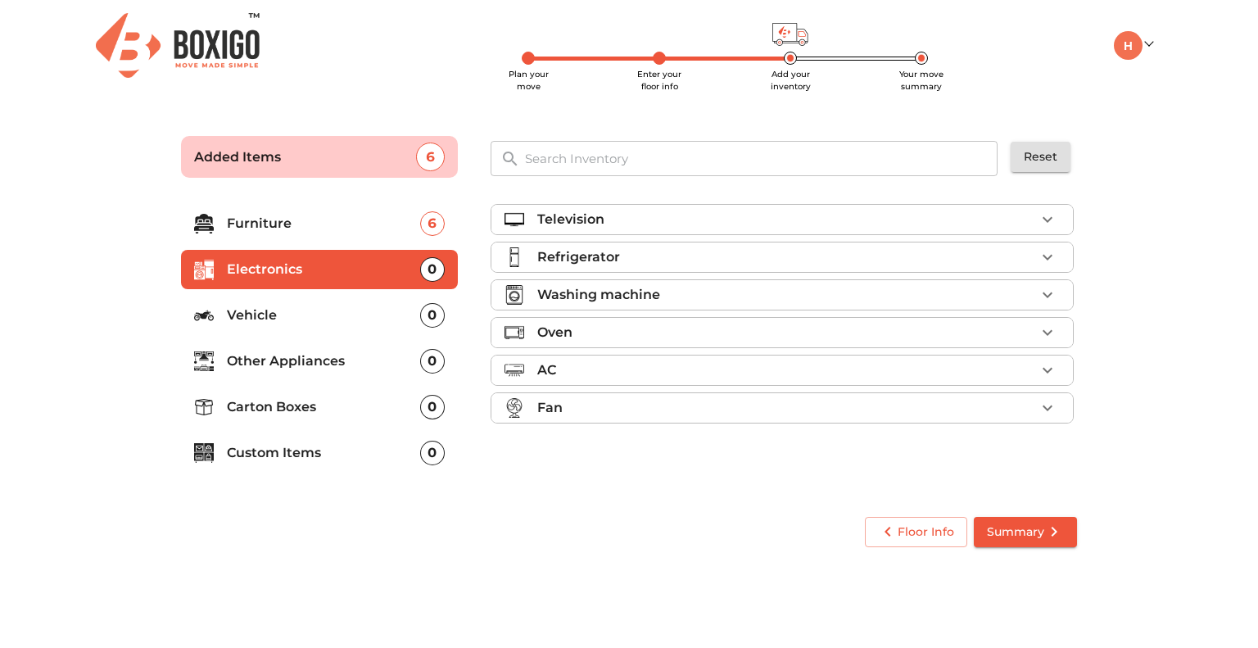
click at [292, 319] on p "Vehicle" at bounding box center [323, 315] width 193 height 20
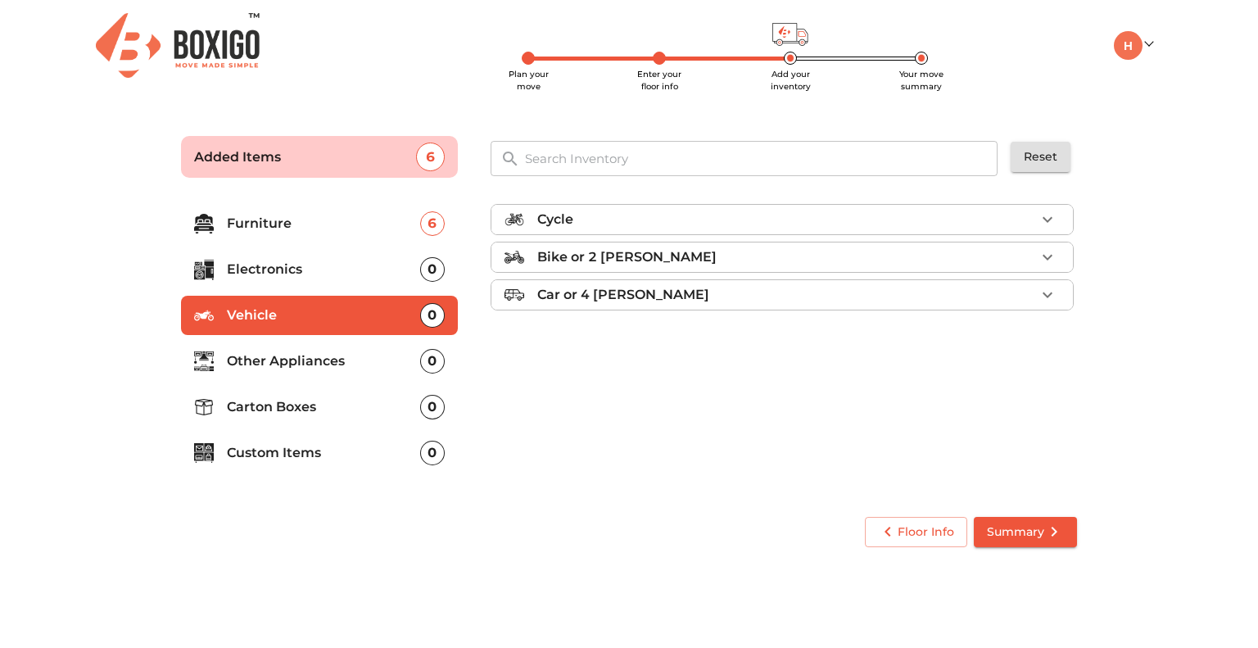
click at [297, 343] on li "Other Appliances 0" at bounding box center [319, 360] width 277 height 39
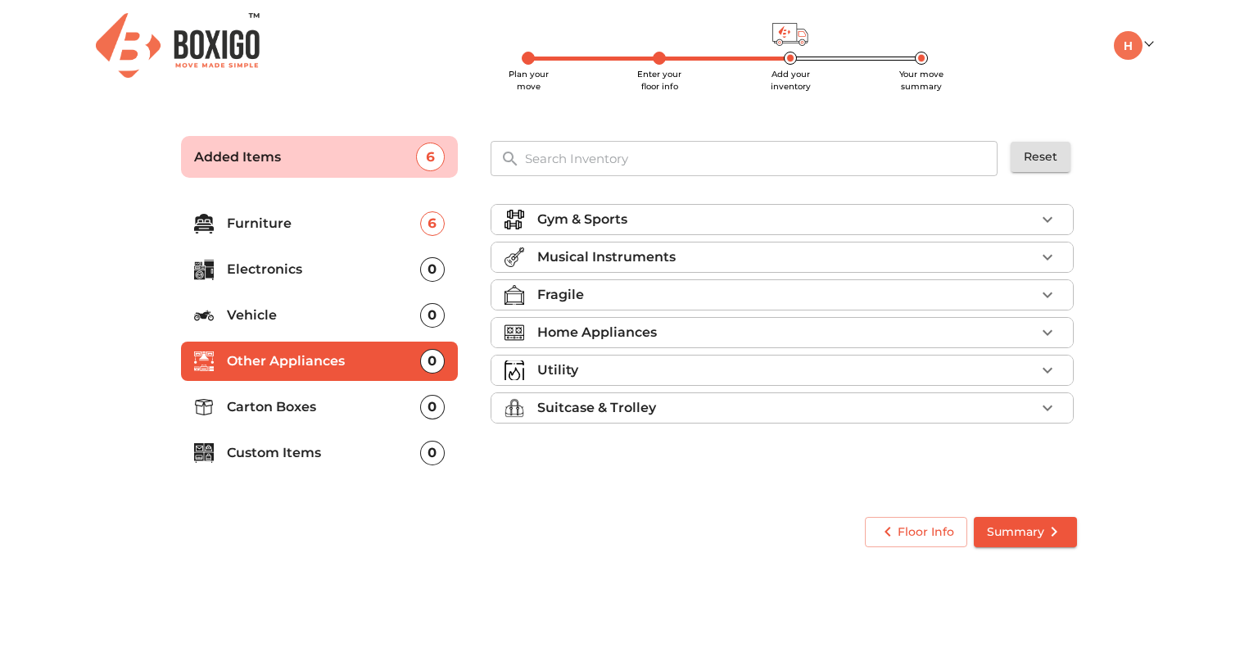
click at [740, 378] on div "Utility" at bounding box center [786, 370] width 498 height 20
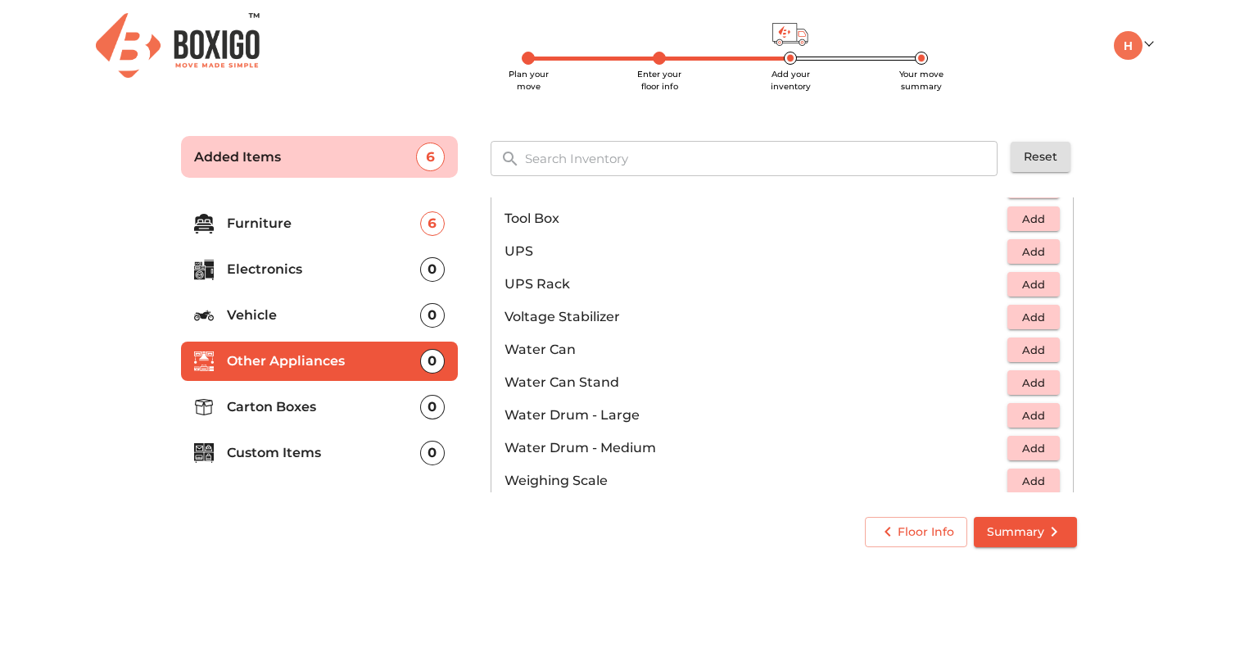
scroll to position [1233, 0]
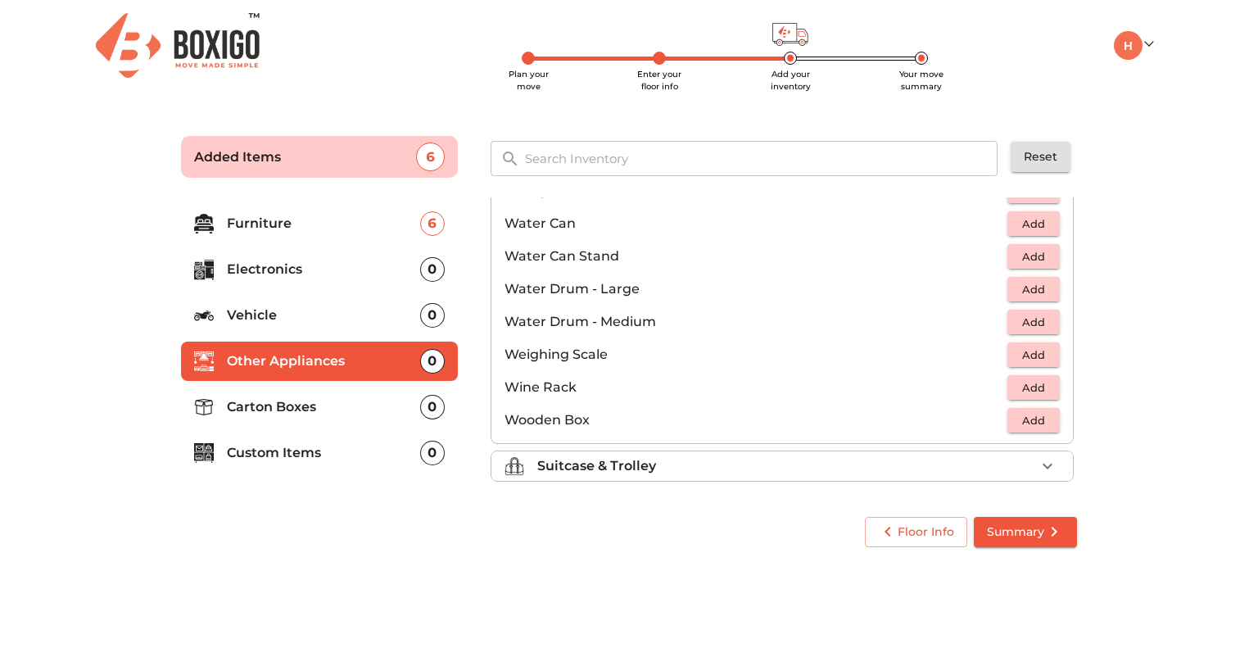
click at [282, 414] on p "Carton Boxes" at bounding box center [323, 407] width 193 height 20
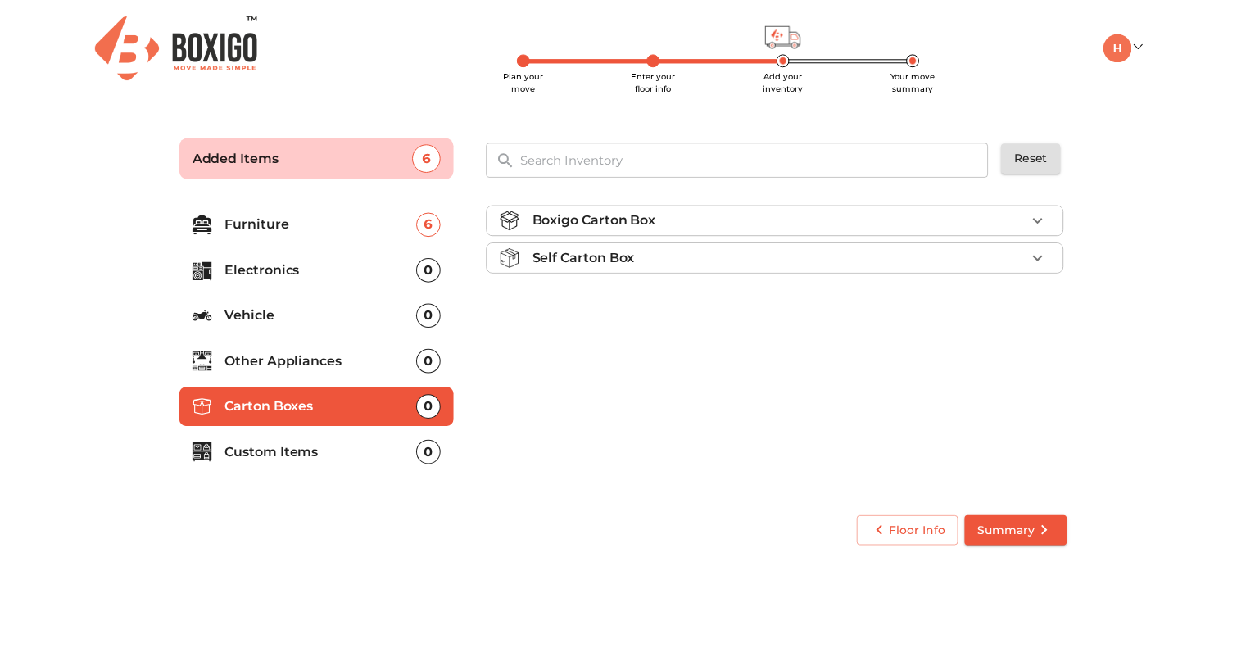
scroll to position [0, 0]
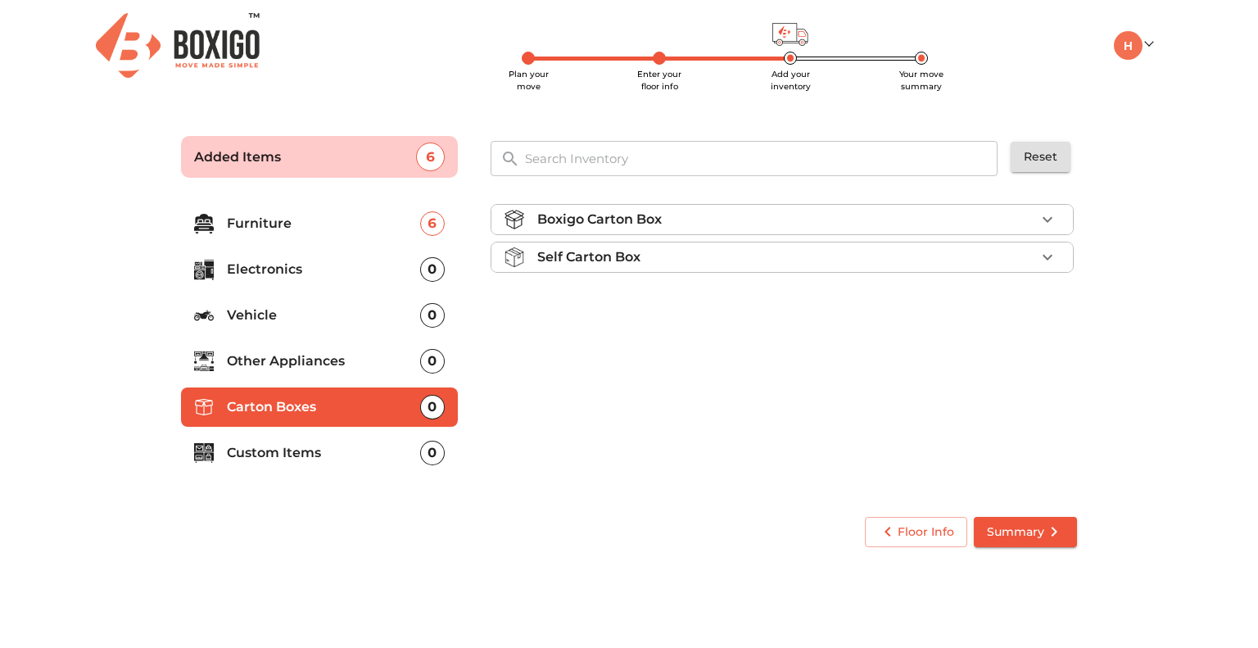
click at [823, 259] on div "Self Carton Box" at bounding box center [786, 257] width 498 height 20
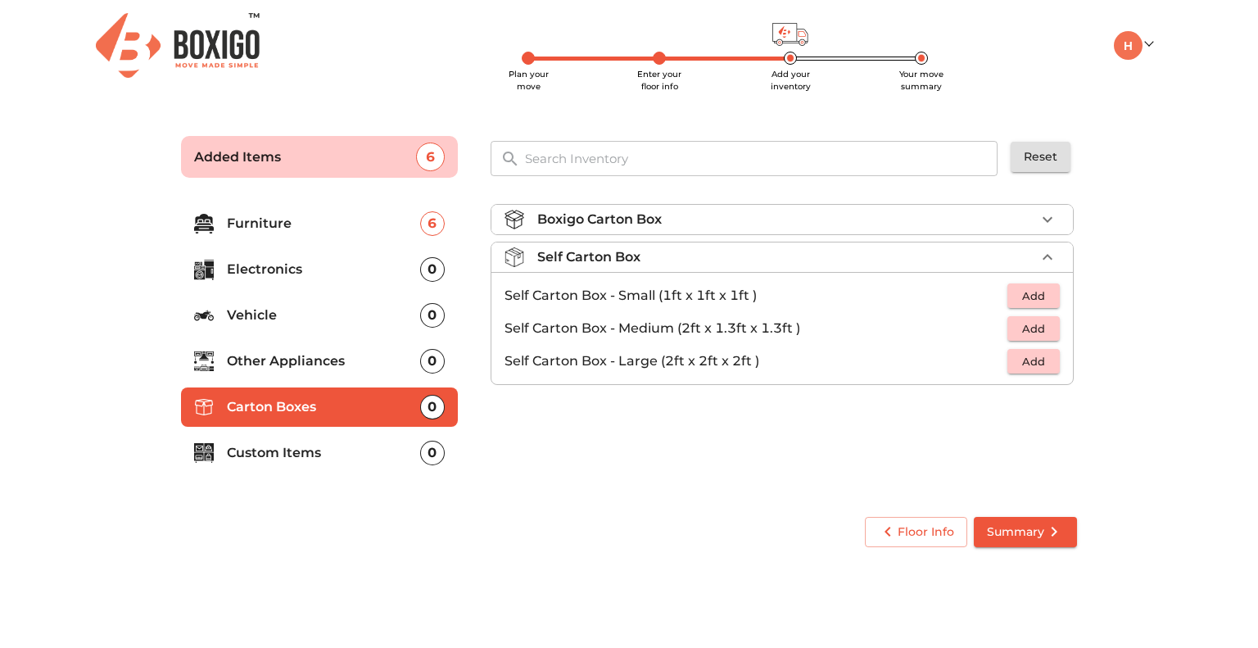
click at [823, 259] on div "Self Carton Box" at bounding box center [786, 257] width 498 height 20
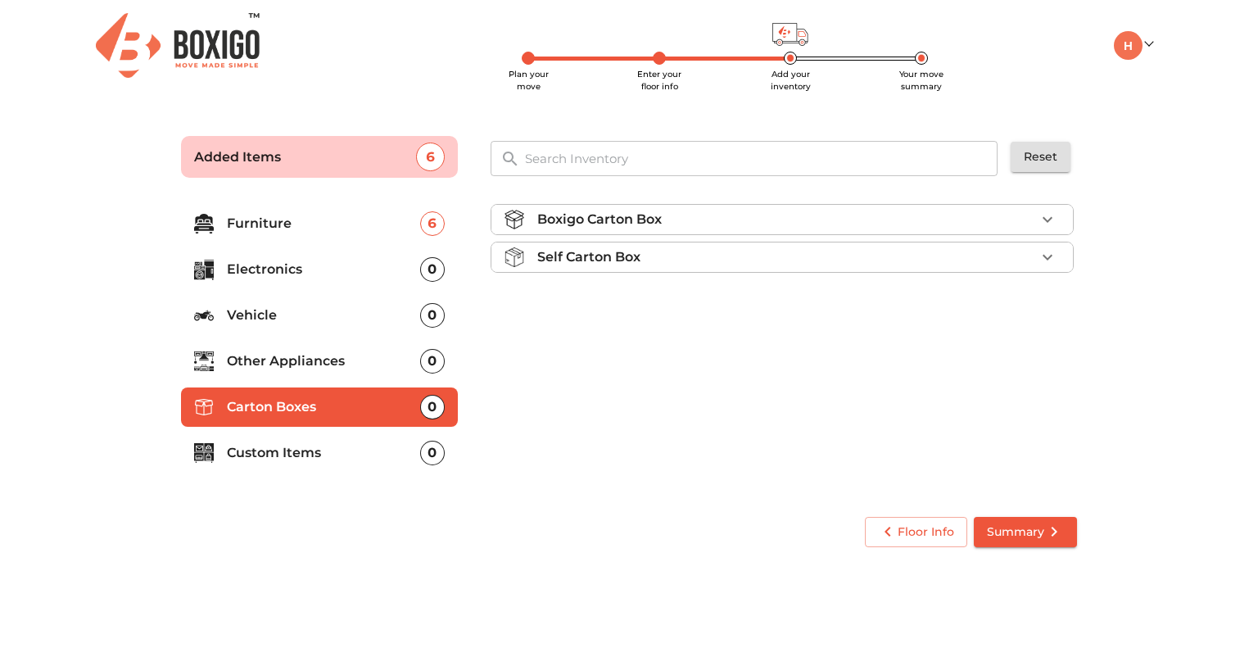
click at [854, 215] on div "Boxigo Carton Box" at bounding box center [786, 220] width 498 height 20
click at [833, 264] on div "Self Carton Box" at bounding box center [786, 257] width 498 height 20
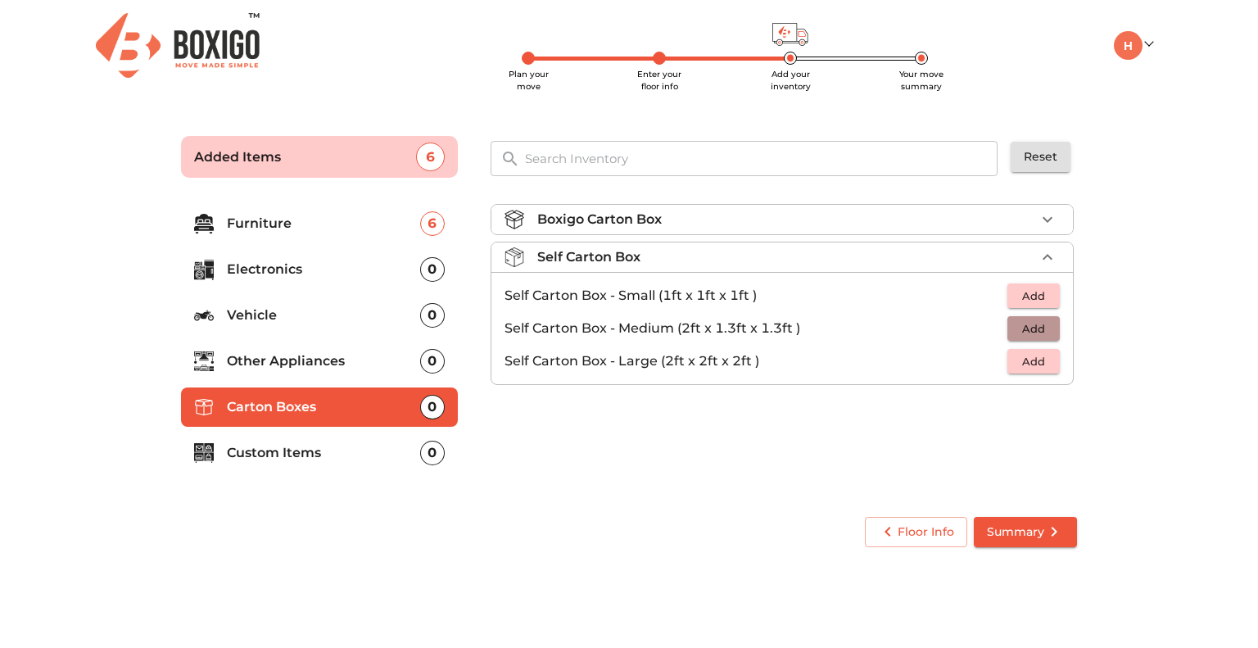
click at [1037, 324] on span "Add" at bounding box center [1033, 328] width 36 height 19
click at [1042, 329] on icon "button" at bounding box center [1048, 329] width 20 height 20
click at [750, 492] on div "Boxigo Carton Box Self Carton Box 4 Added Self Carton Box - Small (1ft x 1ft x …" at bounding box center [783, 346] width 599 height 310
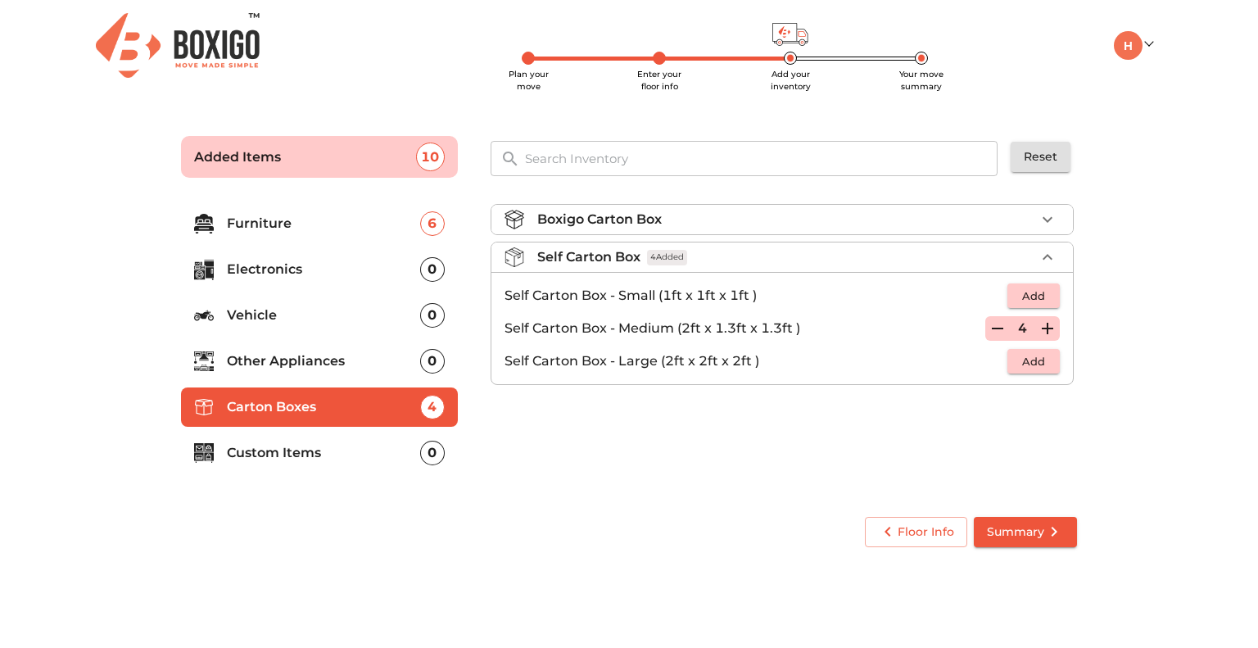
click at [299, 455] on p "Custom Items" at bounding box center [323, 453] width 193 height 20
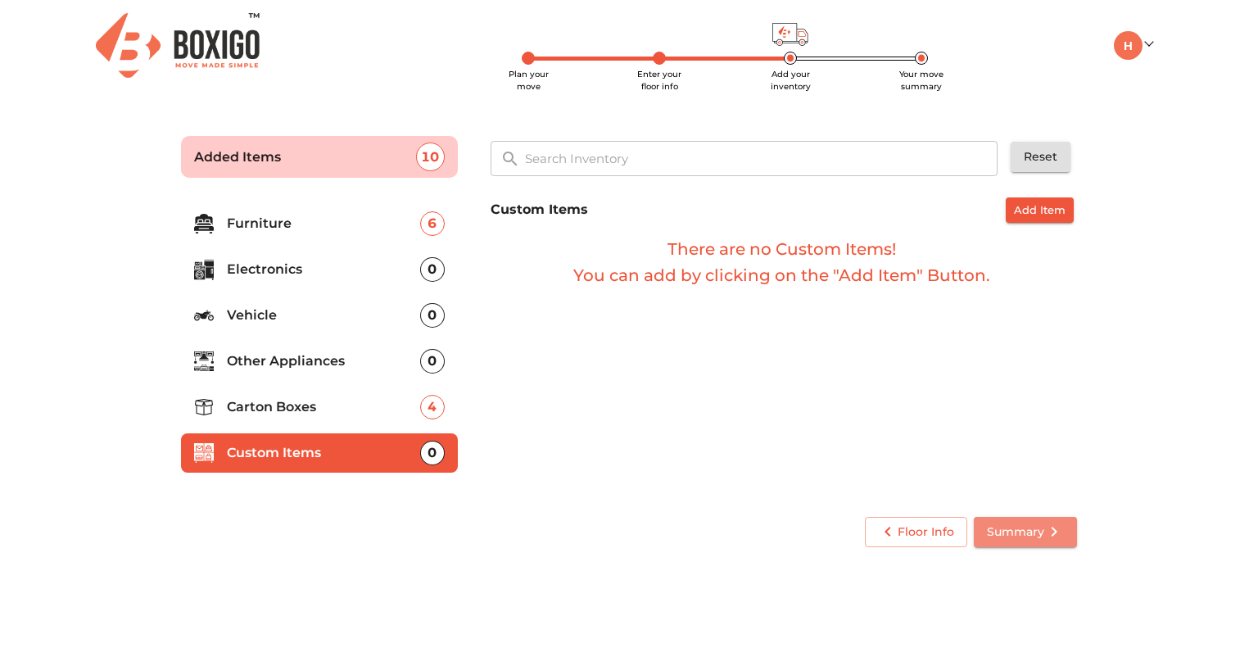
click at [1019, 523] on span "Summary" at bounding box center [1025, 532] width 77 height 20
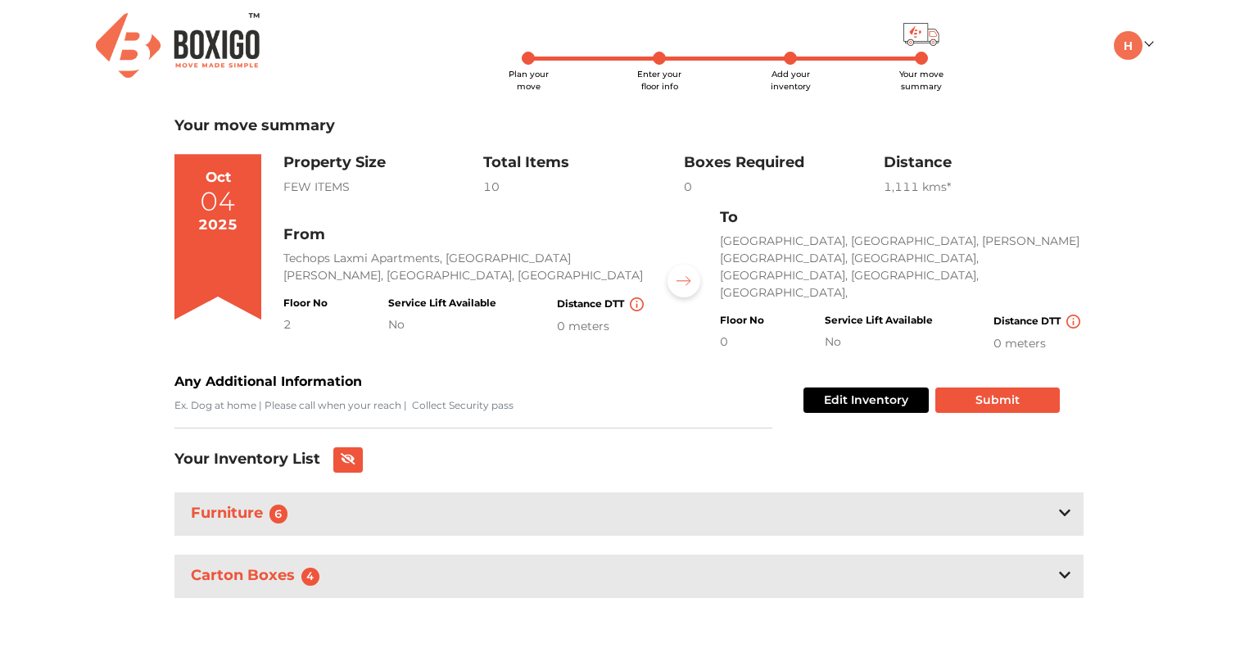
click at [839, 559] on div "Carton Boxes 4" at bounding box center [628, 575] width 909 height 43
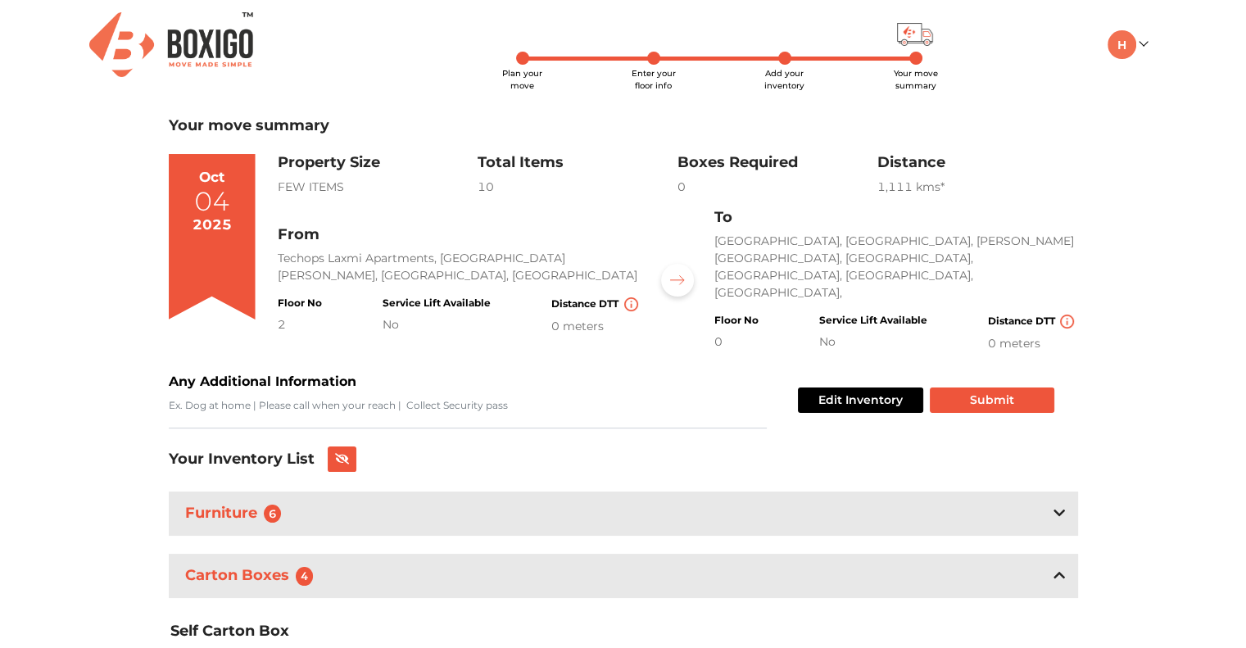
scroll to position [111, 0]
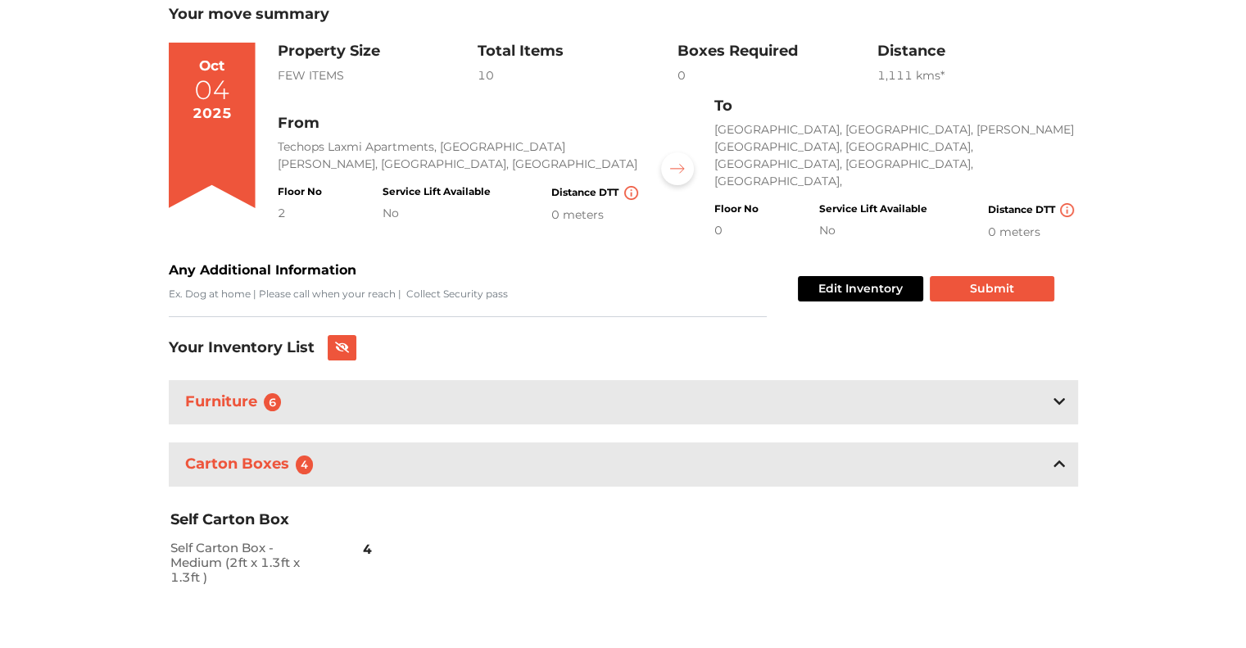
click at [1061, 457] on icon at bounding box center [1058, 463] width 11 height 13
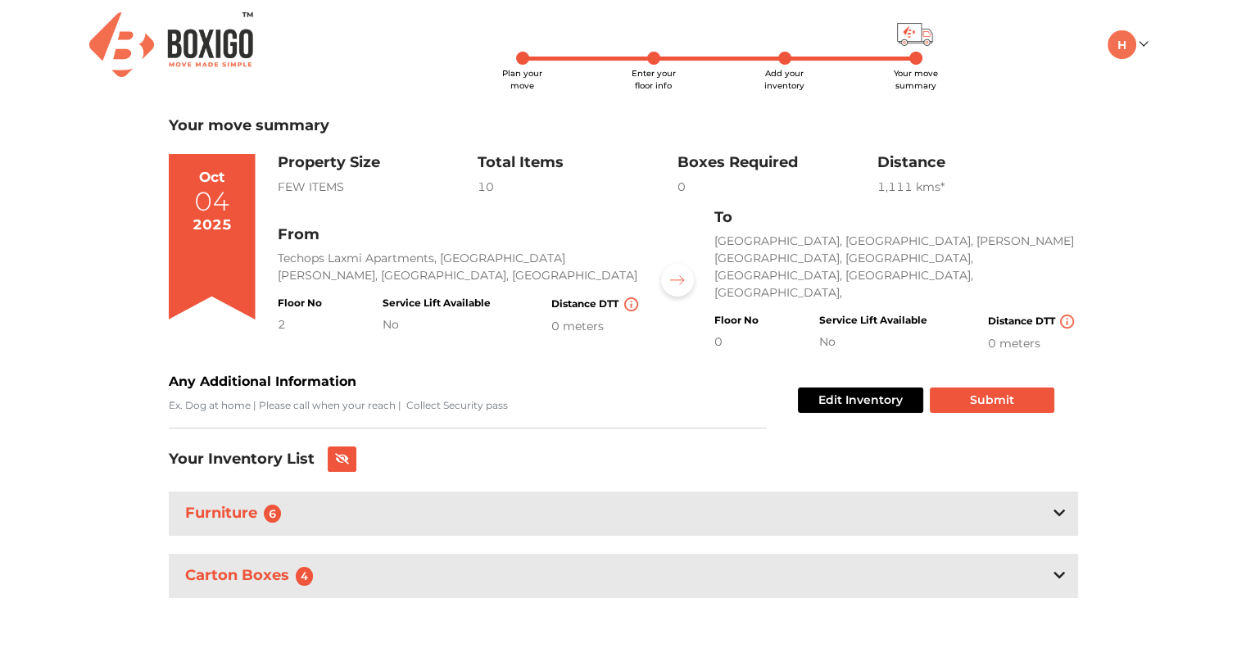
scroll to position [0, 0]
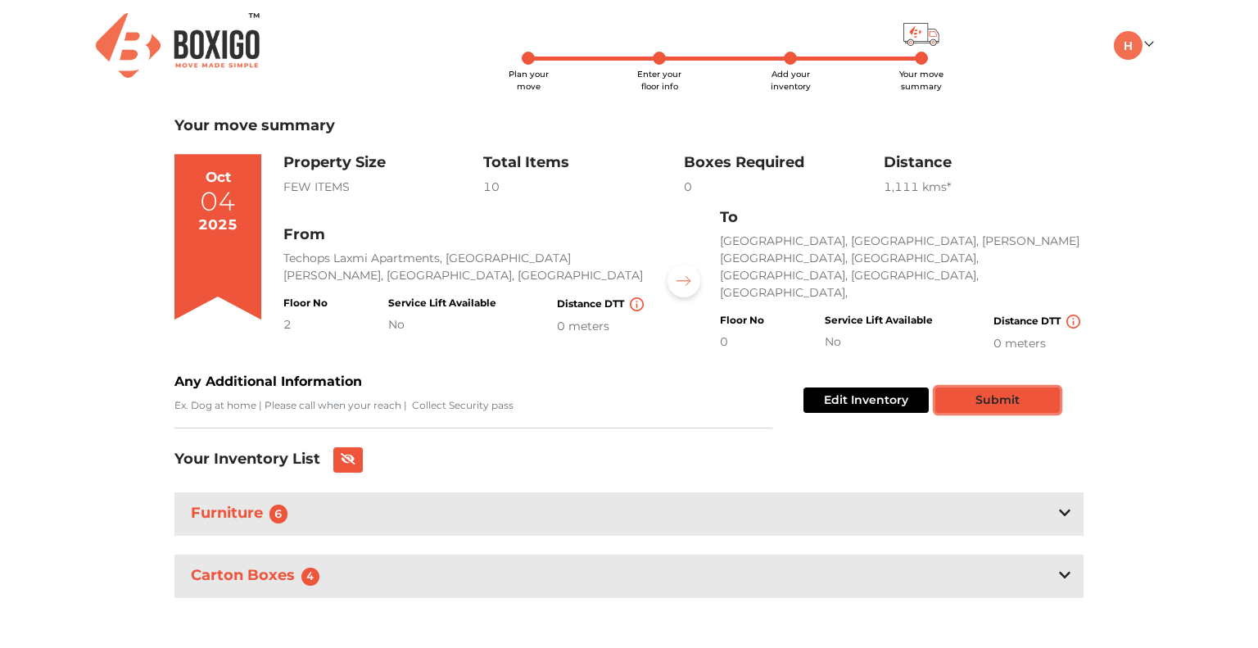
click at [989, 387] on button "Submit" at bounding box center [997, 399] width 124 height 25
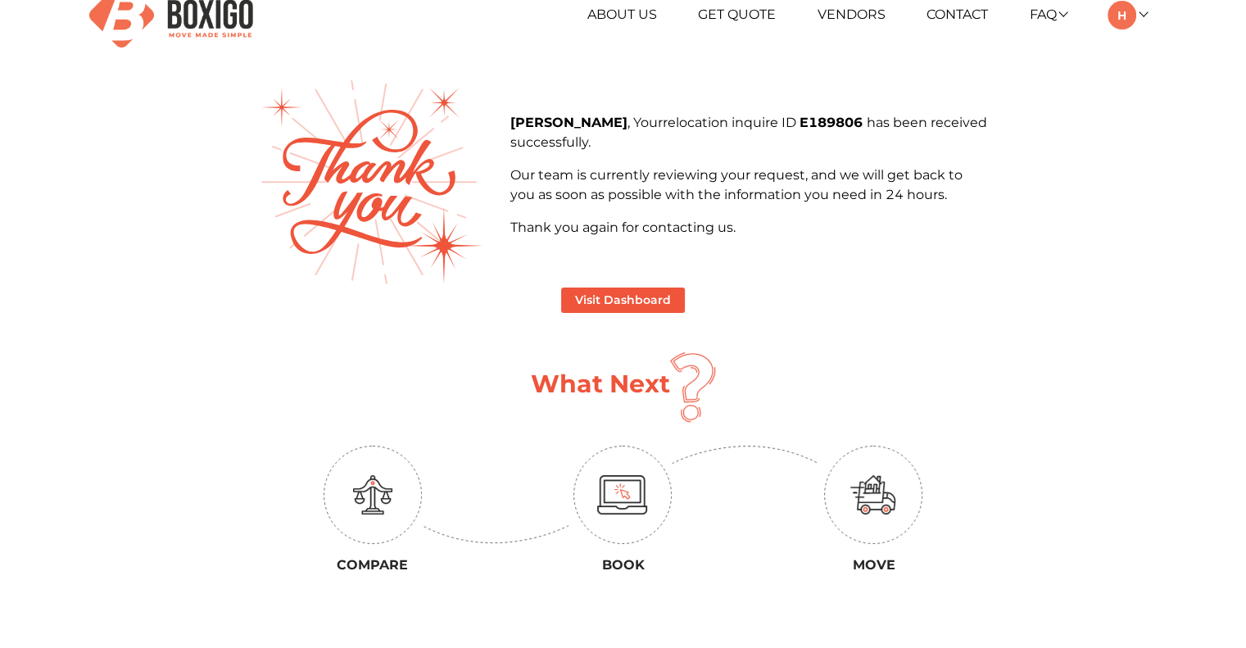
scroll to position [29, 0]
click at [615, 294] on button "Visit Dashboard" at bounding box center [623, 300] width 124 height 25
